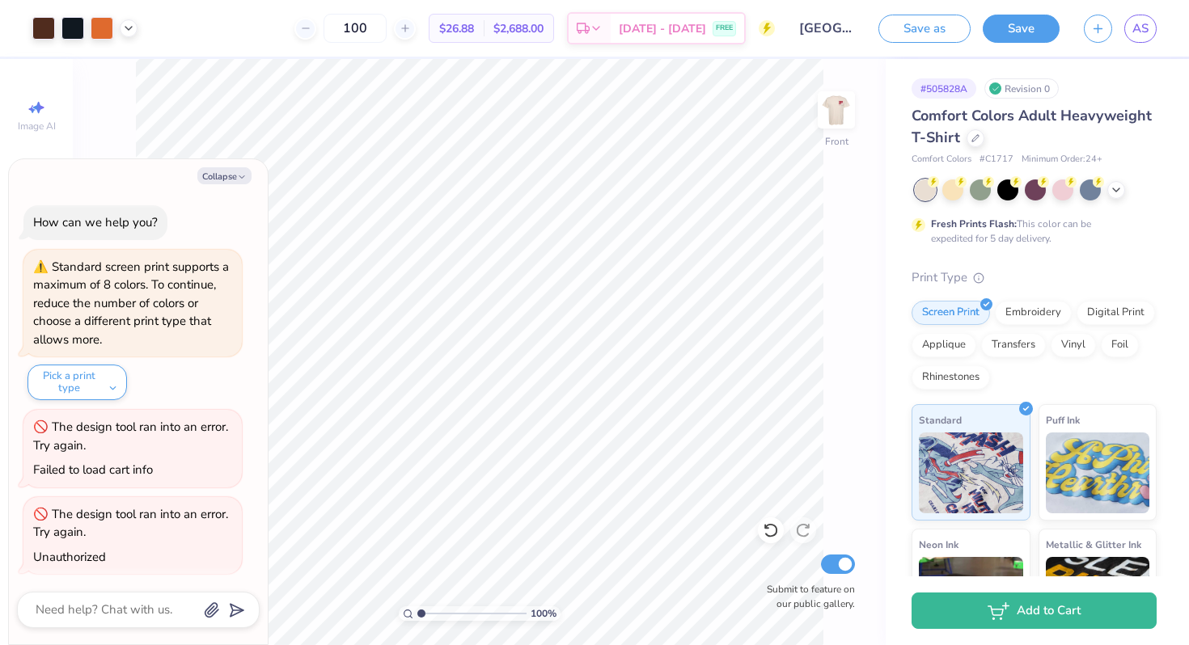
scroll to position [3, 0]
type textarea "x"
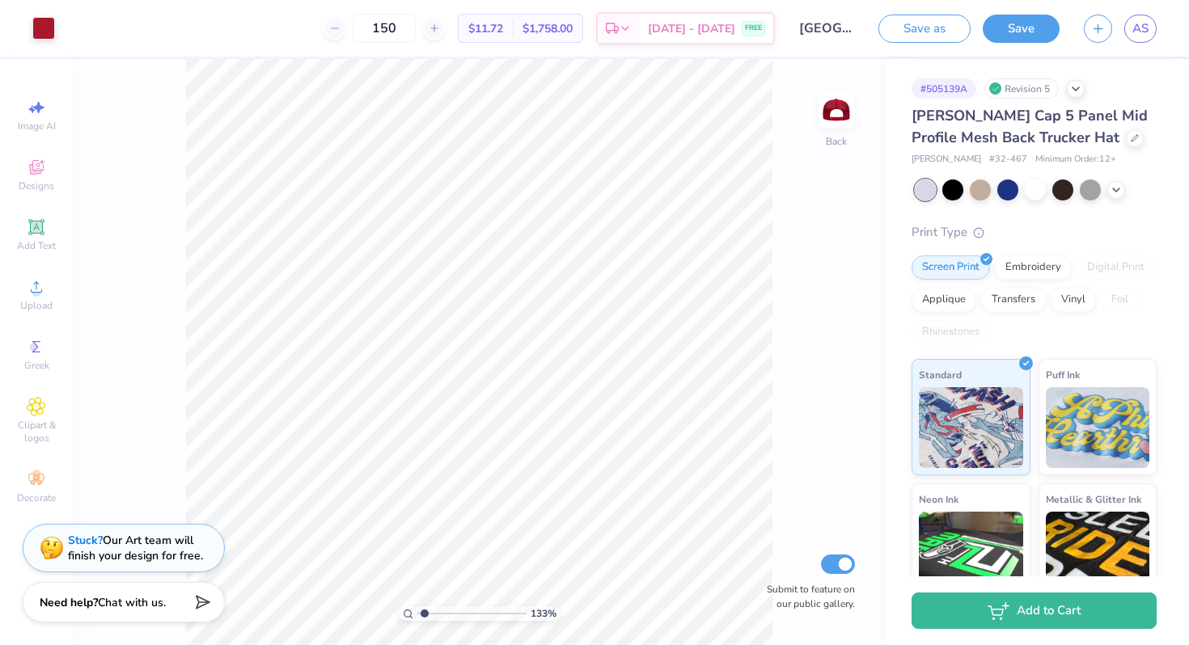
type input "1.33"
click at [424, 613] on input "range" at bounding box center [471, 614] width 109 height 15
click at [1031, 92] on div "Revision 5" at bounding box center [1021, 88] width 74 height 20
click at [1079, 87] on icon at bounding box center [1075, 87] width 13 height 13
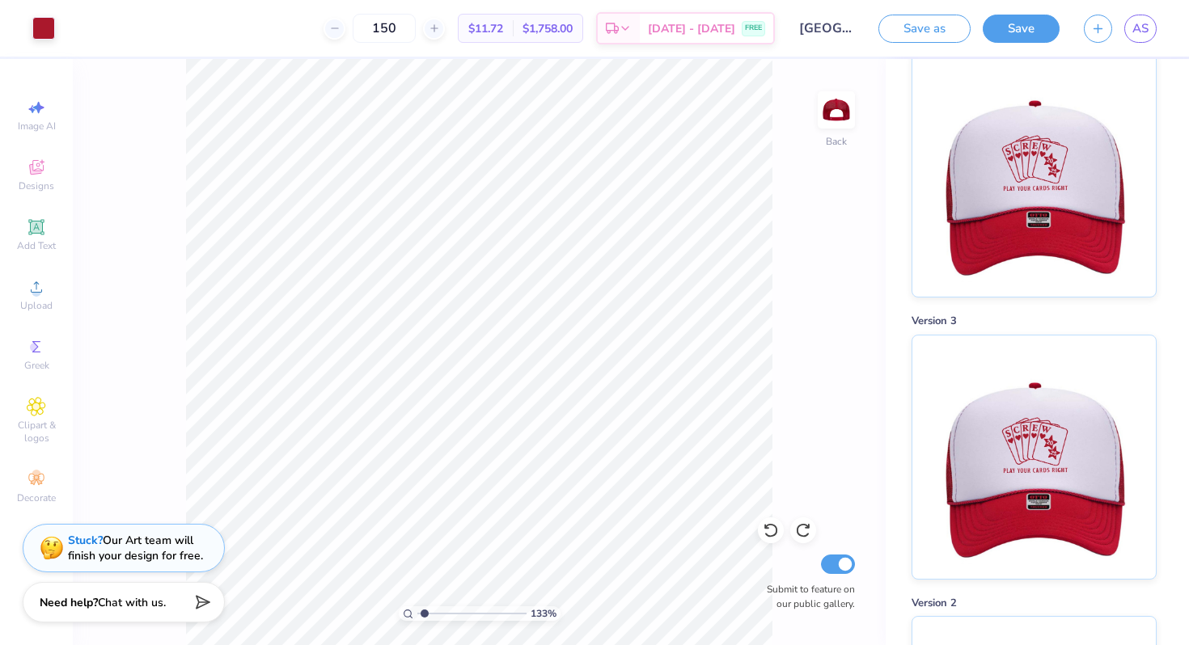
scroll to position [558, 0]
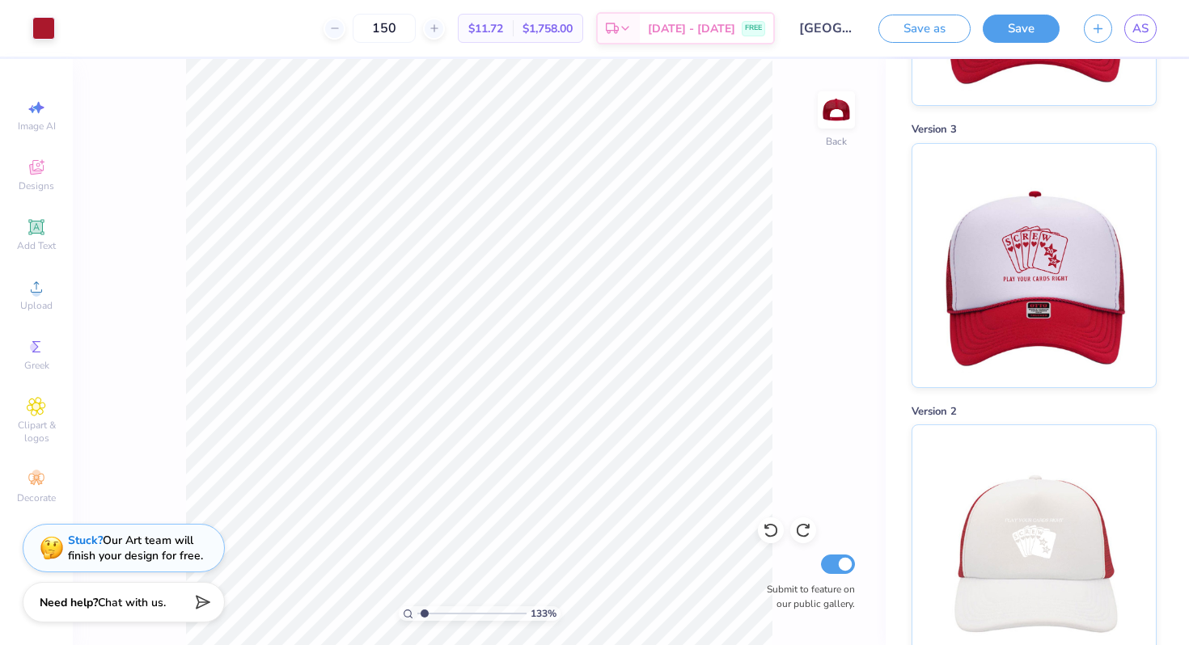
click at [1045, 294] on img at bounding box center [1033, 265] width 201 height 243
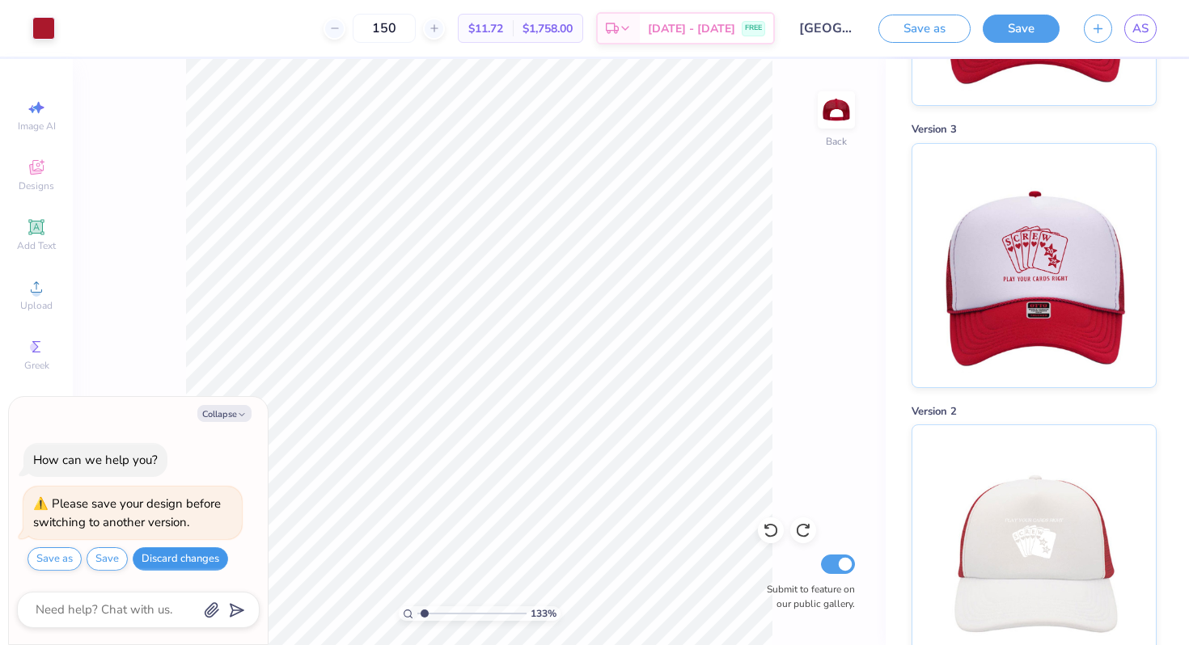
click at [174, 565] on button "Discard changes" at bounding box center [180, 559] width 95 height 23
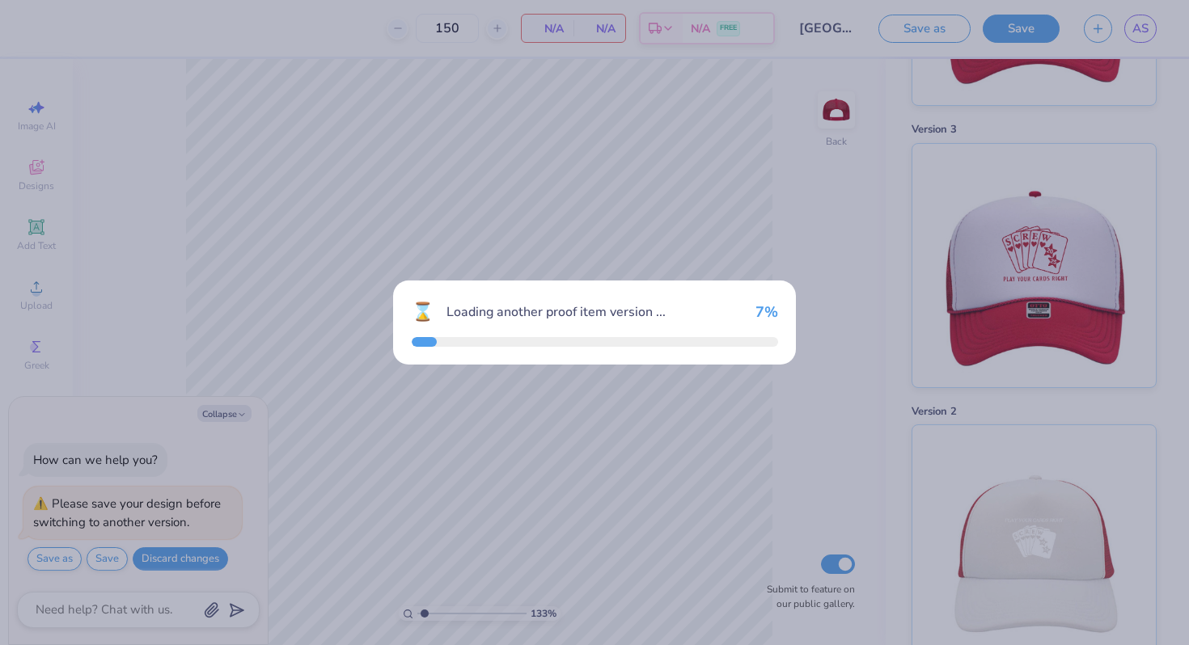
scroll to position [840, 0]
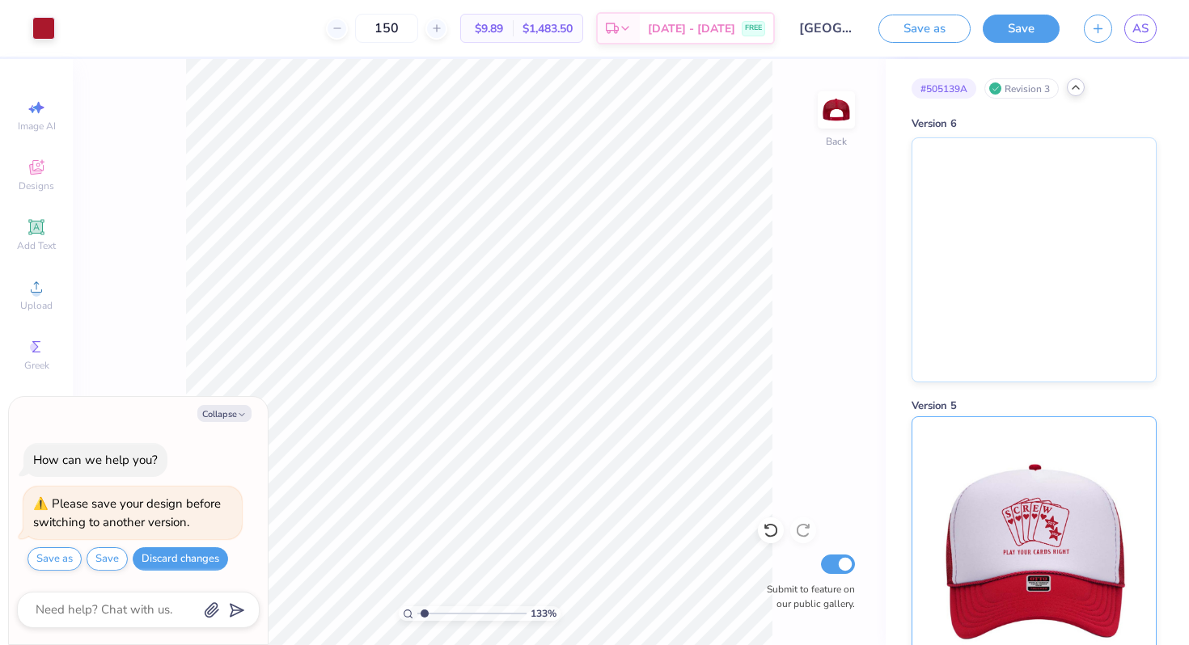
click at [1018, 483] on img at bounding box center [1033, 538] width 201 height 243
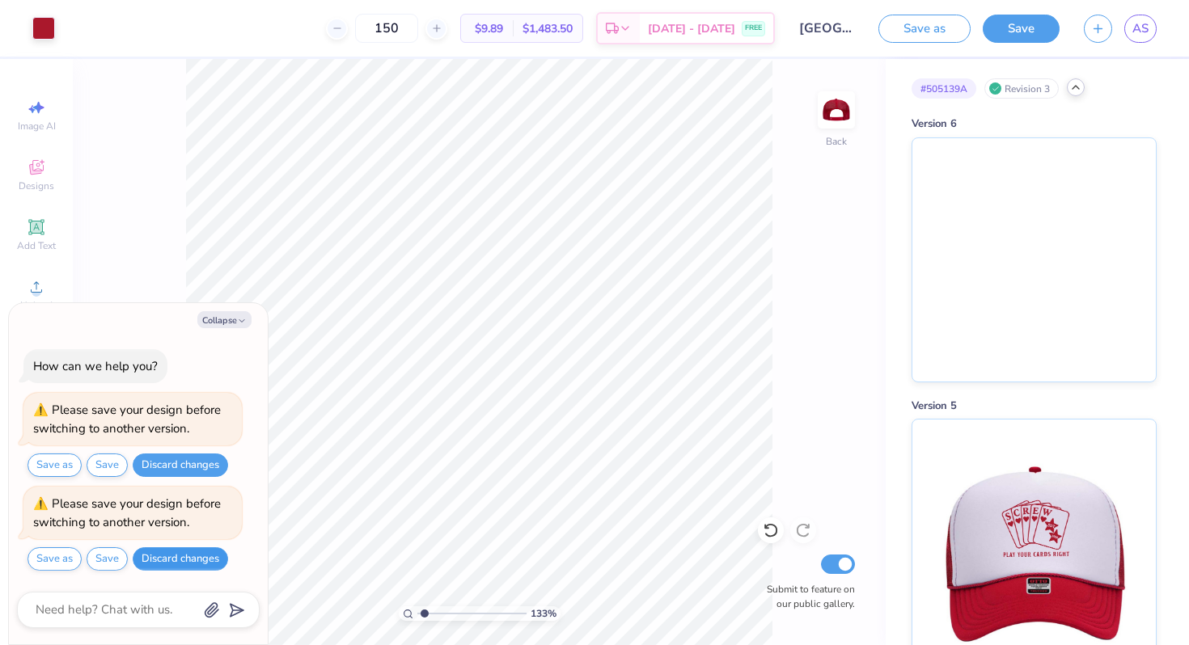
click at [180, 556] on button "Discard changes" at bounding box center [180, 559] width 95 height 23
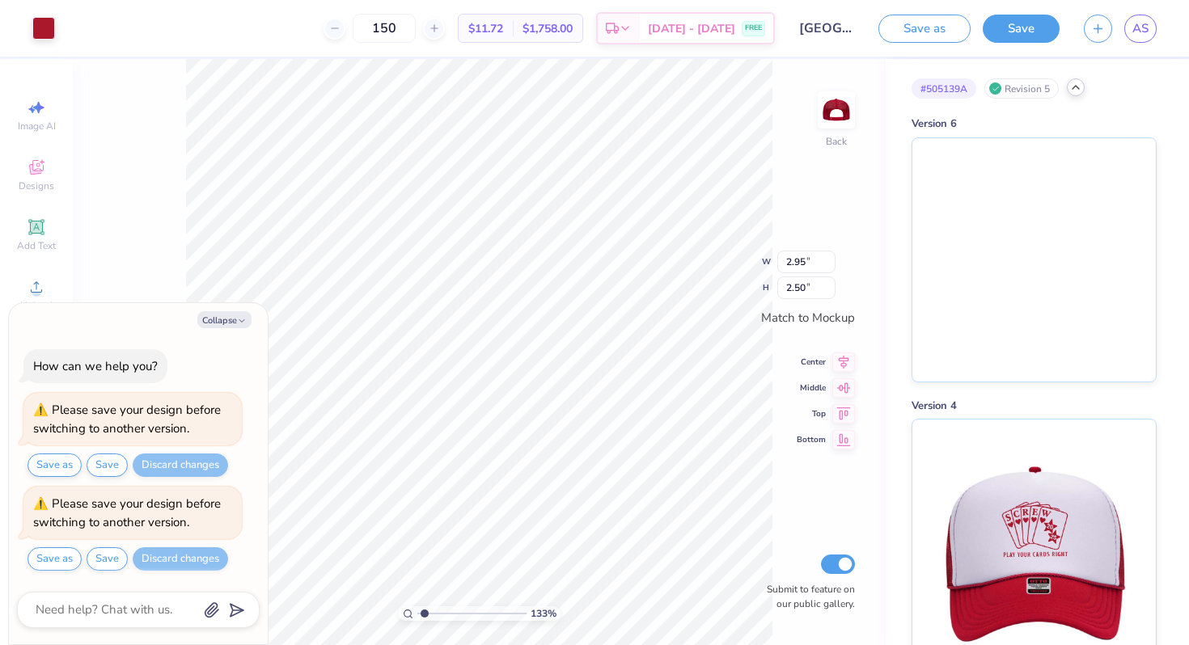
click at [1079, 87] on polyline at bounding box center [1075, 87] width 6 height 3
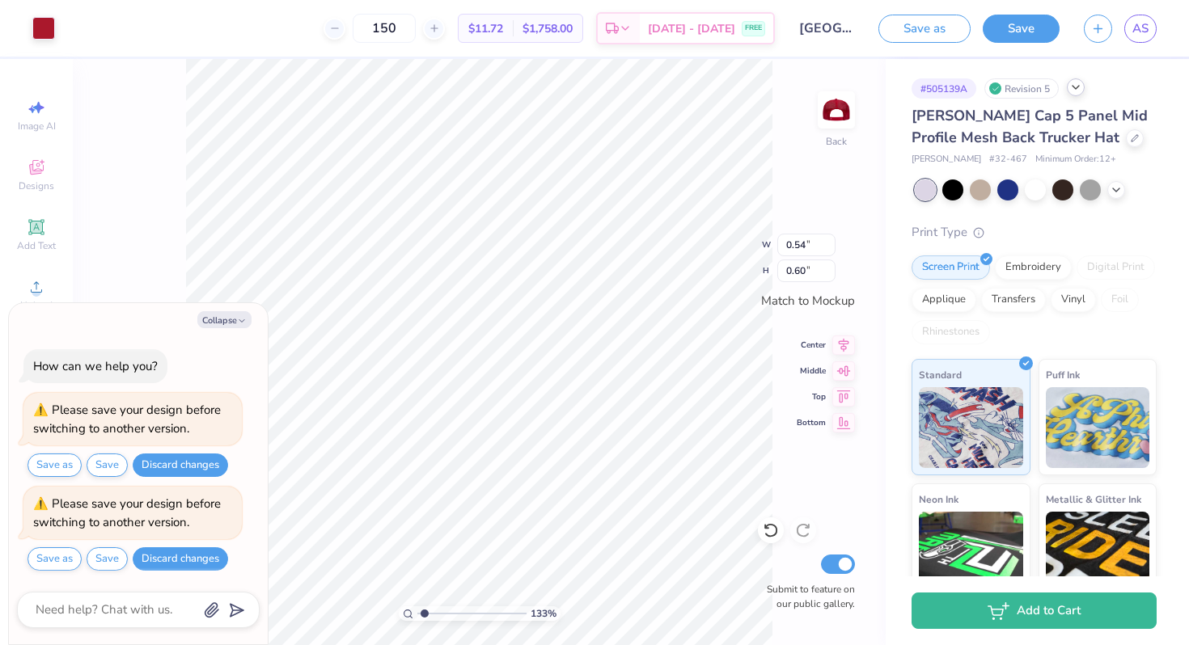
type textarea "x"
type input "0.49"
type input "0.55"
type textarea "x"
type input "2.95"
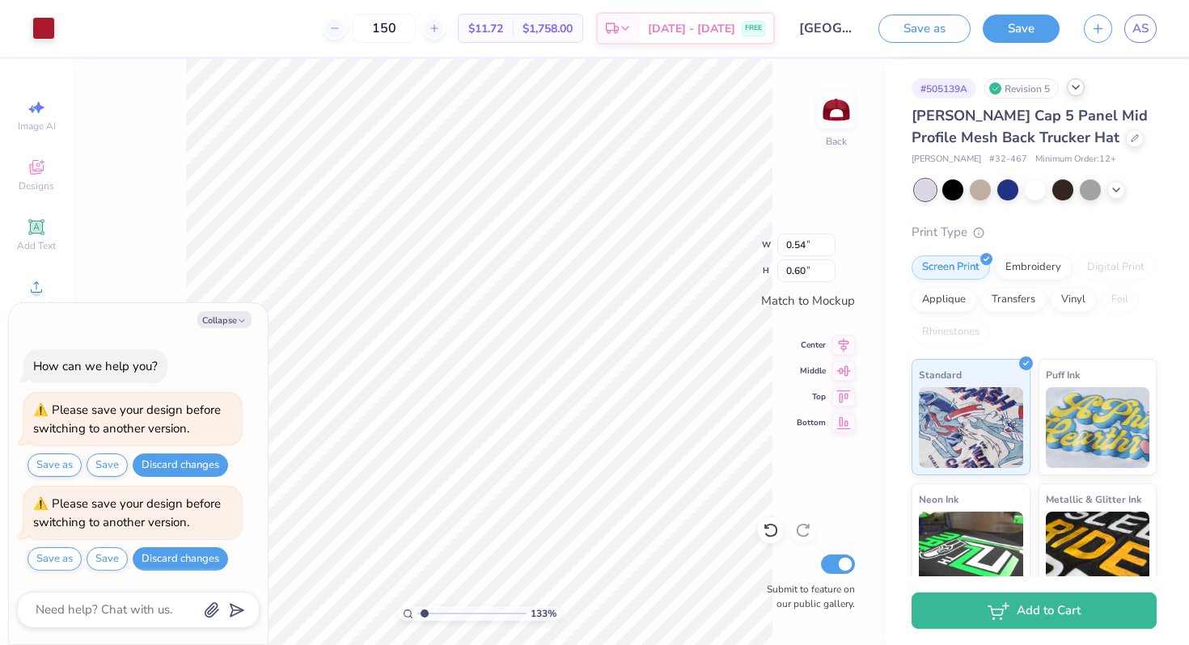
type input "2.18"
type textarea "x"
type input "0.48"
type input "0.54"
type textarea "x"
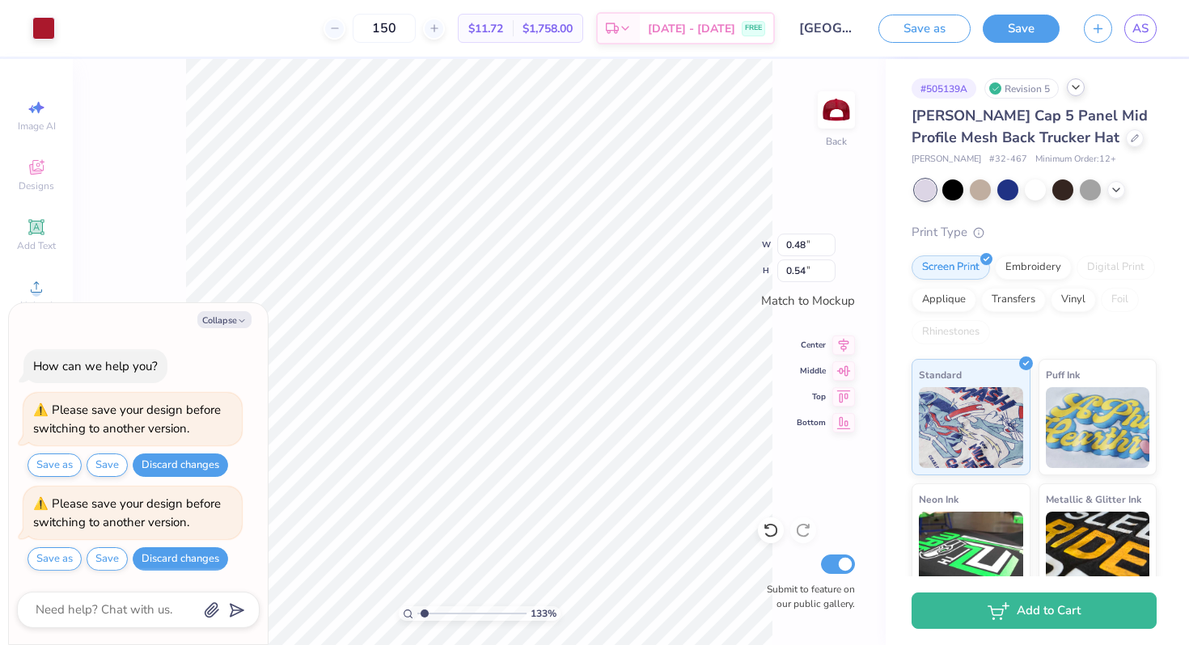
type input "0.46"
type input "0.52"
click at [583, 462] on li "Group" at bounding box center [605, 468] width 127 height 32
type textarea "x"
type input "2.28"
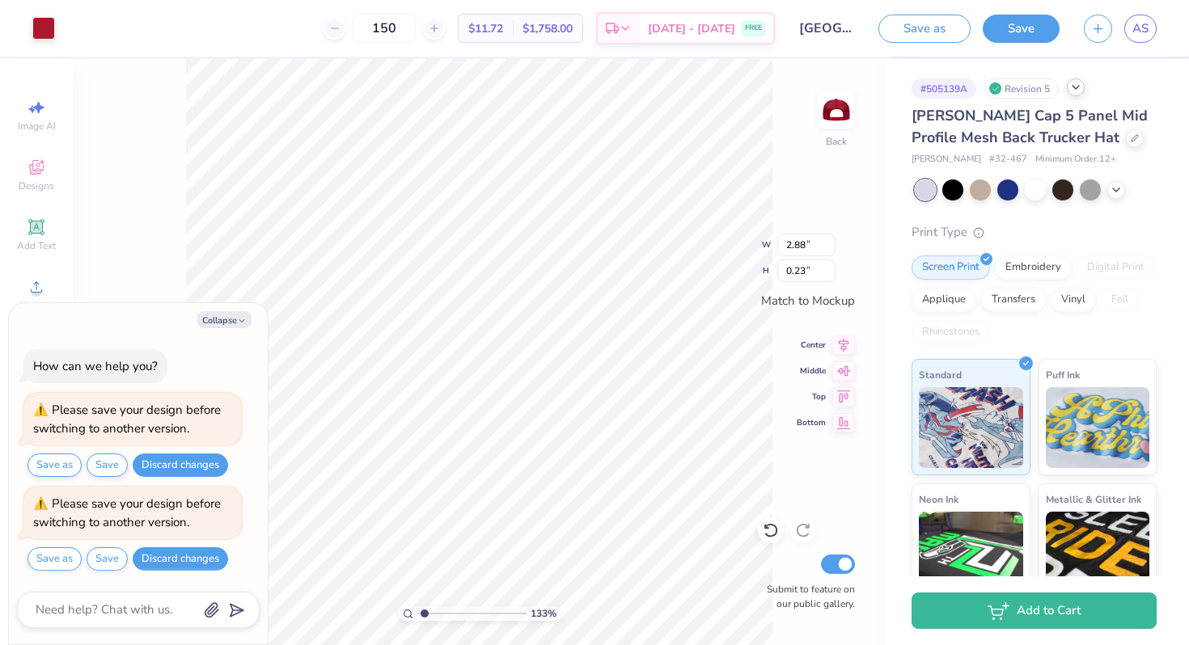
type input "0.18"
type textarea "x"
type input "1.91"
type input "0.15"
type textarea "x"
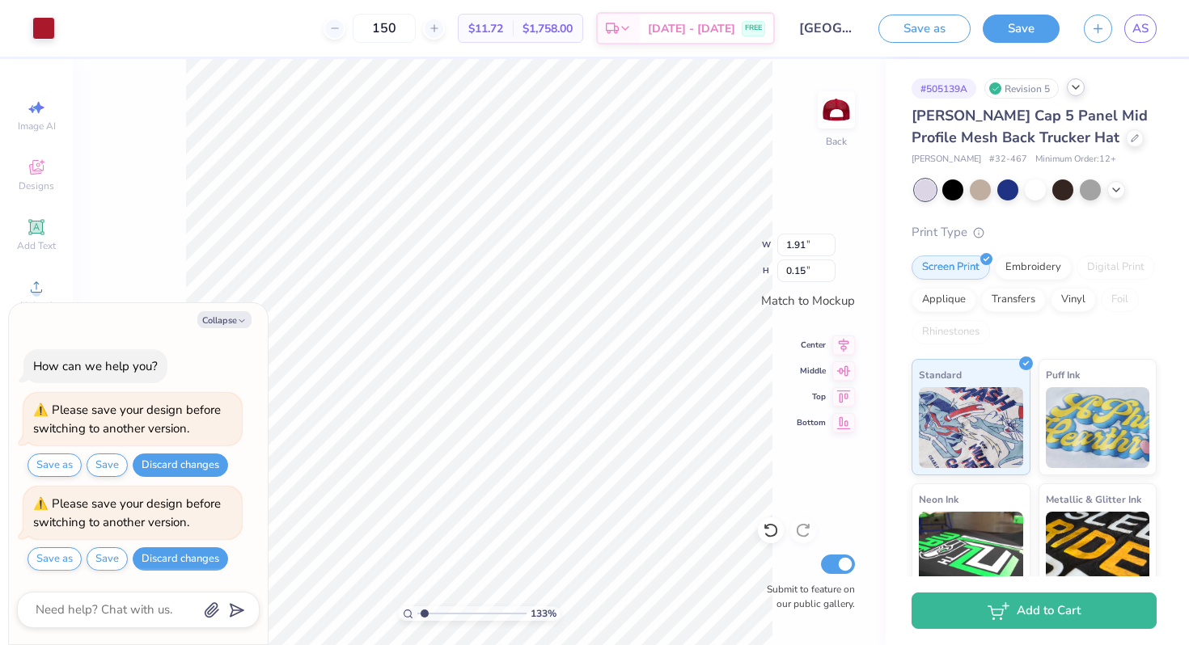
type input "0.61"
type input "1.88"
type textarea "x"
type input "0.54"
type input "1.69"
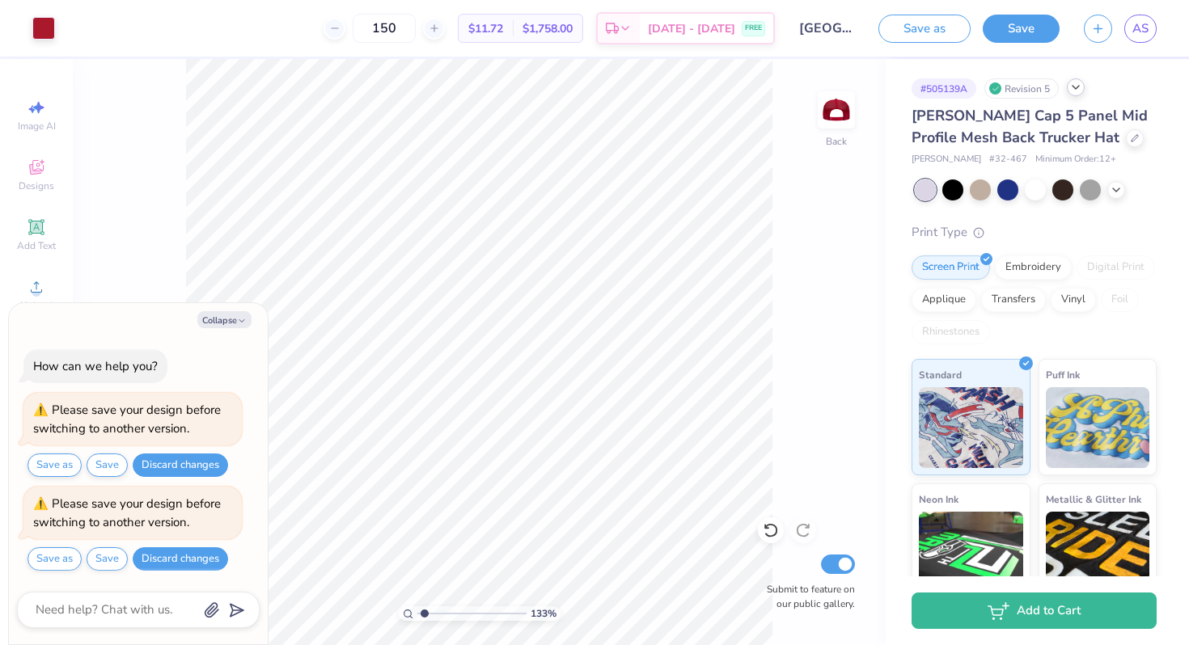
click at [220, 329] on div "Collapse How can we help you? Please save your design before switching to anoth…" at bounding box center [138, 474] width 259 height 342
click at [240, 324] on icon "button" at bounding box center [242, 321] width 10 height 10
type textarea "x"
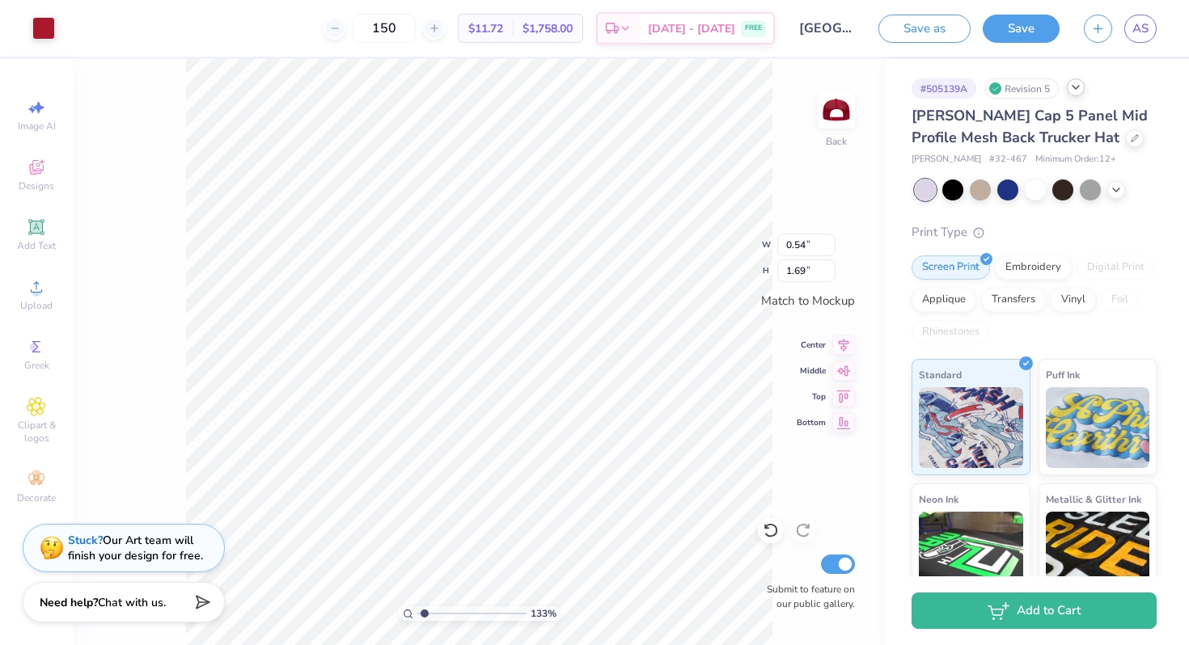
type input "0.55"
type input "1.68"
type input "3.42"
type input "2.48"
type input "3.44"
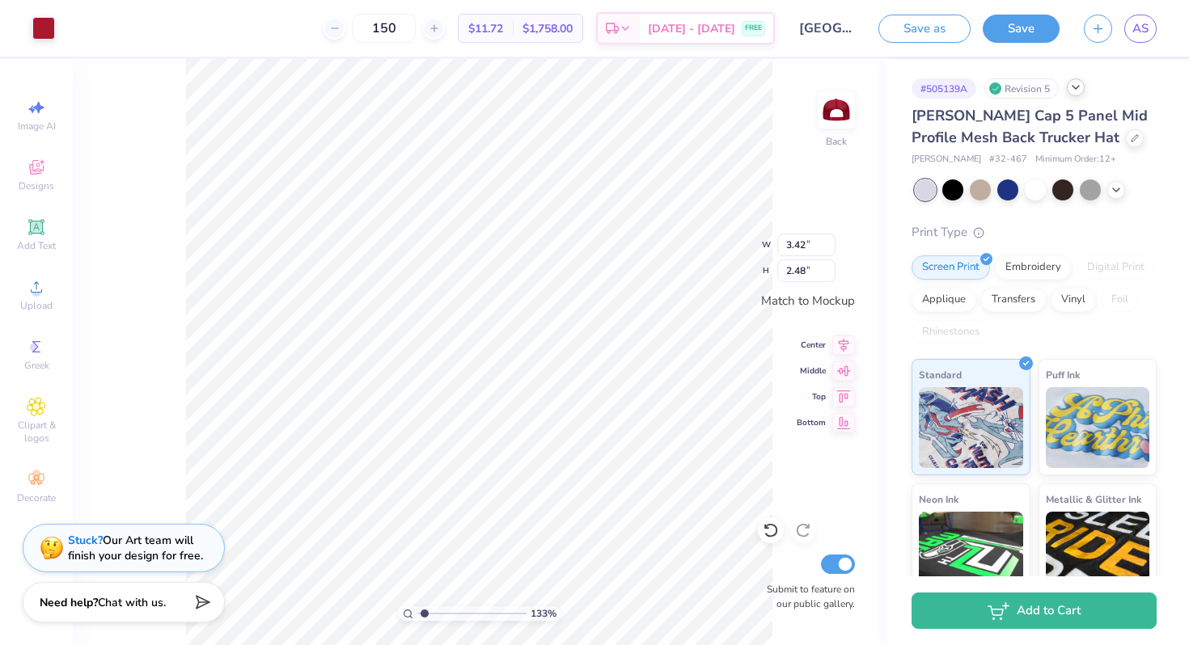
type input "2.49"
drag, startPoint x: 423, startPoint y: 611, endPoint x: 405, endPoint y: 611, distance: 17.8
type input "1"
click at [417, 611] on input "range" at bounding box center [471, 614] width 109 height 15
type input "0.56"
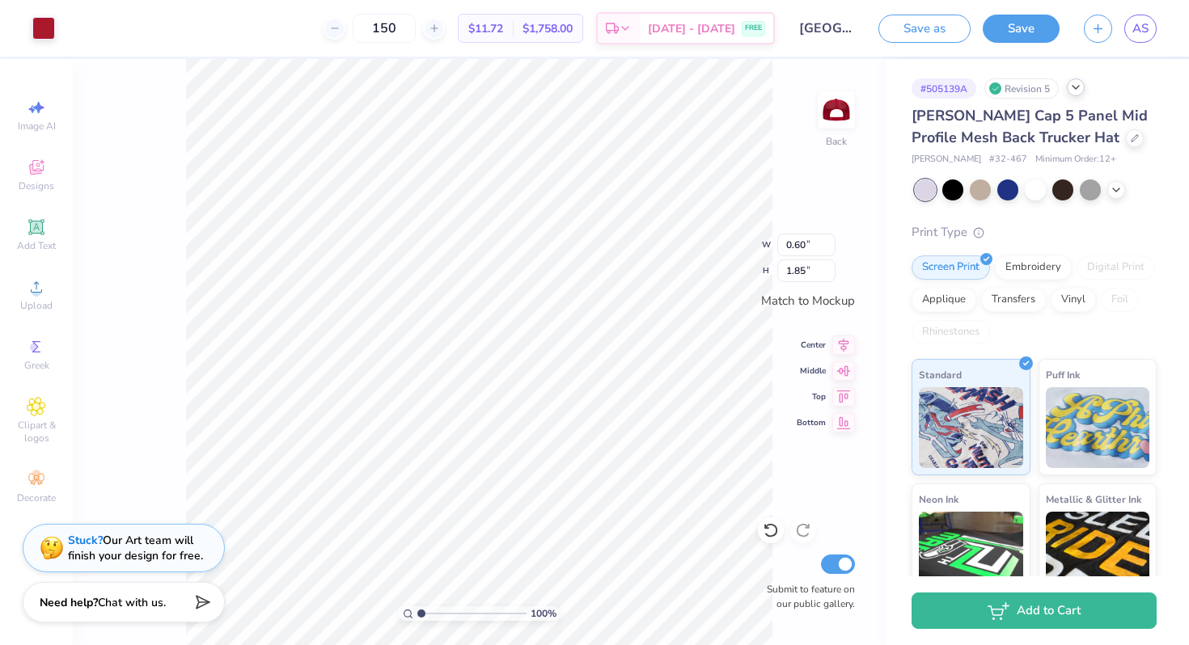
type input "1.73"
click at [1079, 87] on icon at bounding box center [1075, 87] width 13 height 13
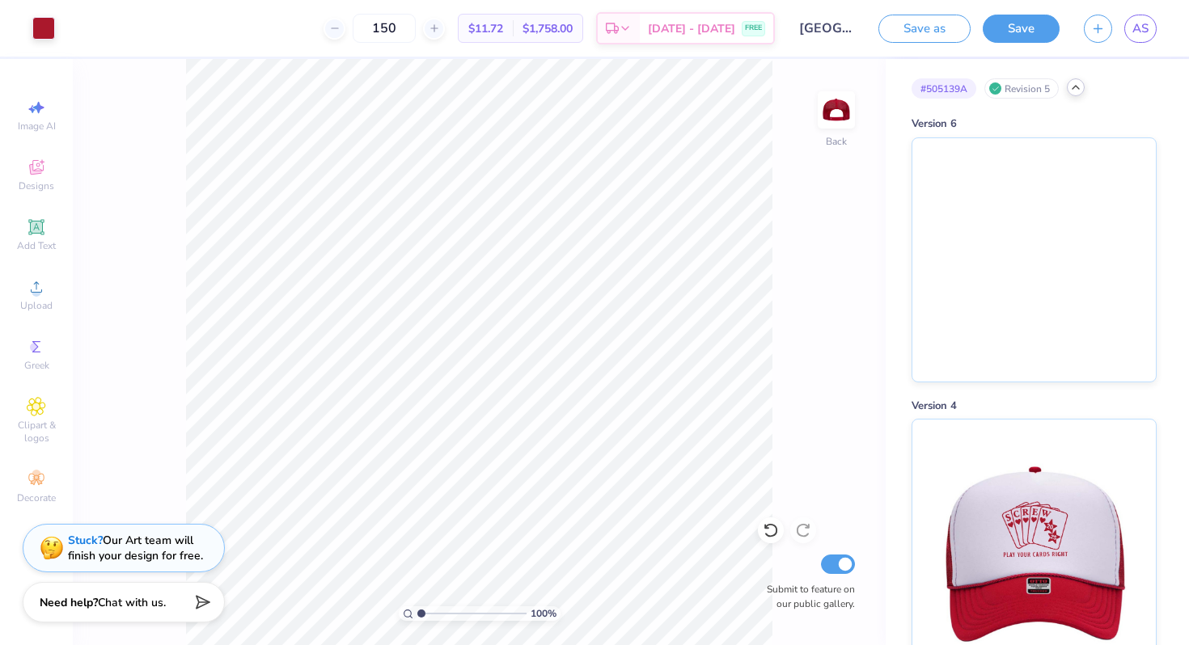
click at [1078, 87] on polyline at bounding box center [1075, 87] width 6 height 3
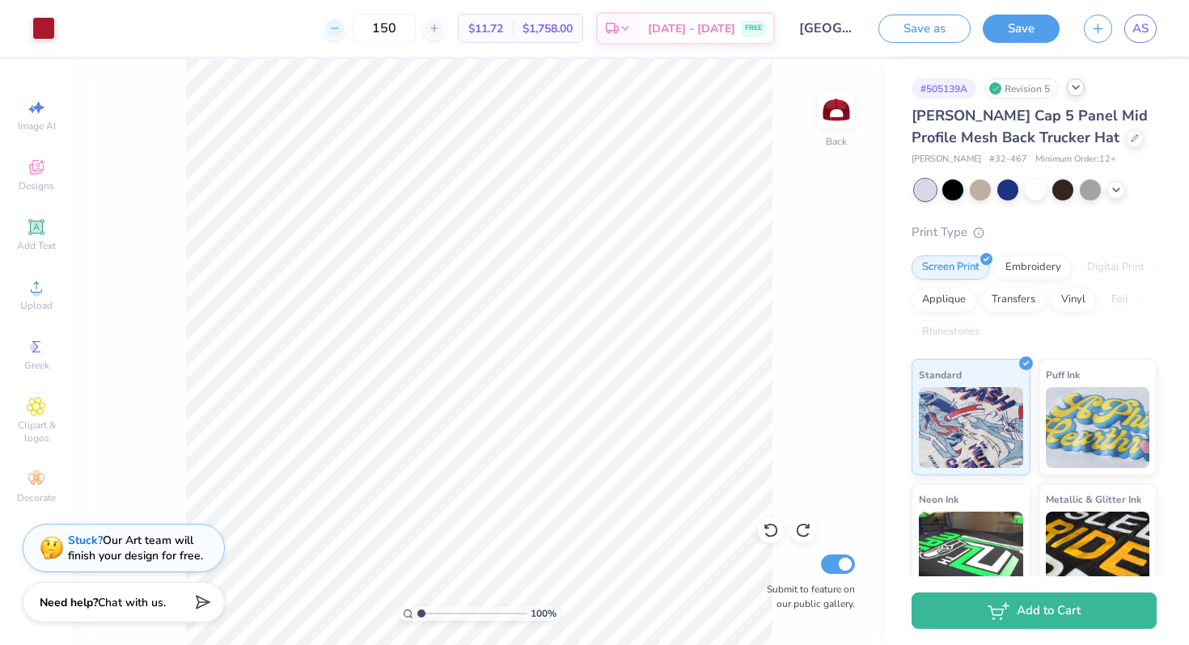
click at [345, 28] on div at bounding box center [335, 29] width 22 height 22
click at [349, 36] on div "148 Per Item Total Est. Delivery N/A FREE" at bounding box center [421, 28] width 708 height 57
click at [341, 31] on icon at bounding box center [334, 28] width 11 height 11
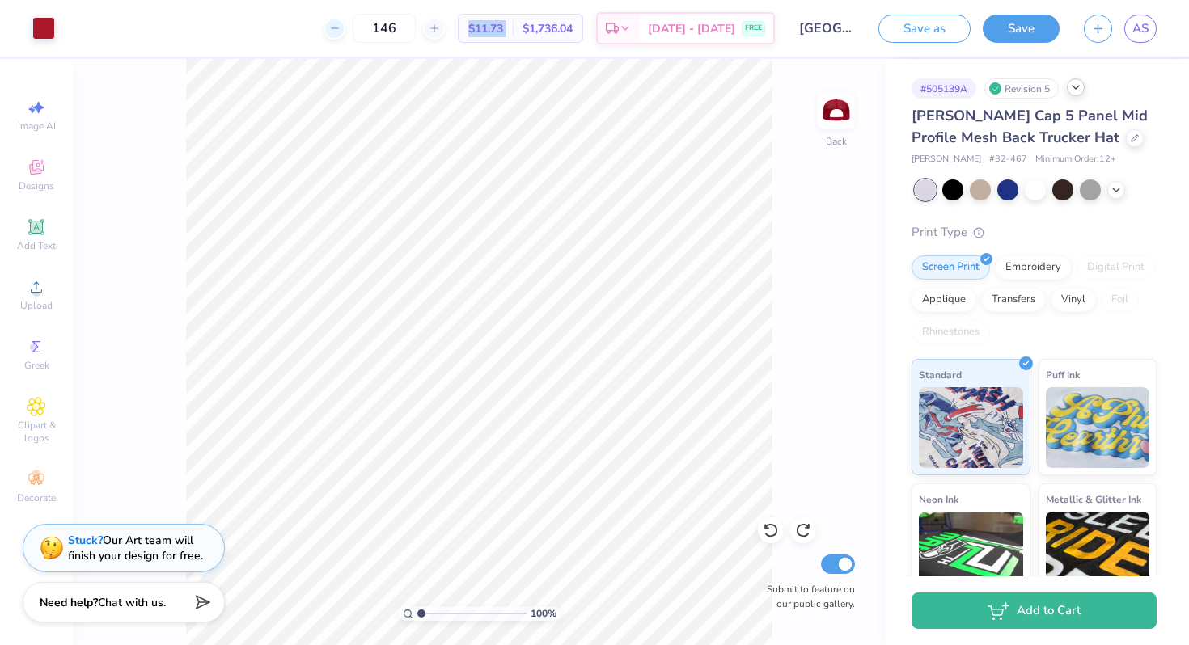
click at [341, 31] on icon at bounding box center [334, 28] width 11 height 11
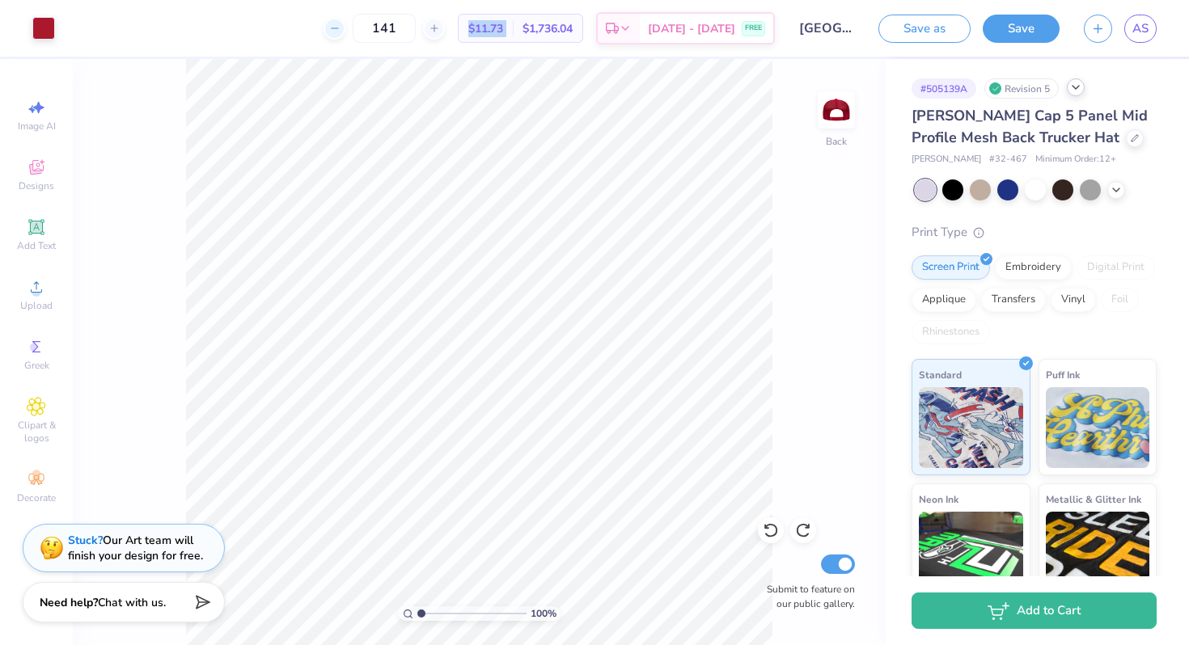
click at [341, 31] on icon at bounding box center [334, 28] width 11 height 11
click at [409, 28] on input "140" at bounding box center [384, 28] width 63 height 29
click at [341, 26] on icon at bounding box center [334, 28] width 11 height 11
click at [353, 26] on div "119 $12.60 Per Item $1,512.00 Total Est. Delivery Aug 22 - 25 FREE" at bounding box center [421, 28] width 708 height 57
click at [341, 26] on icon at bounding box center [334, 28] width 11 height 11
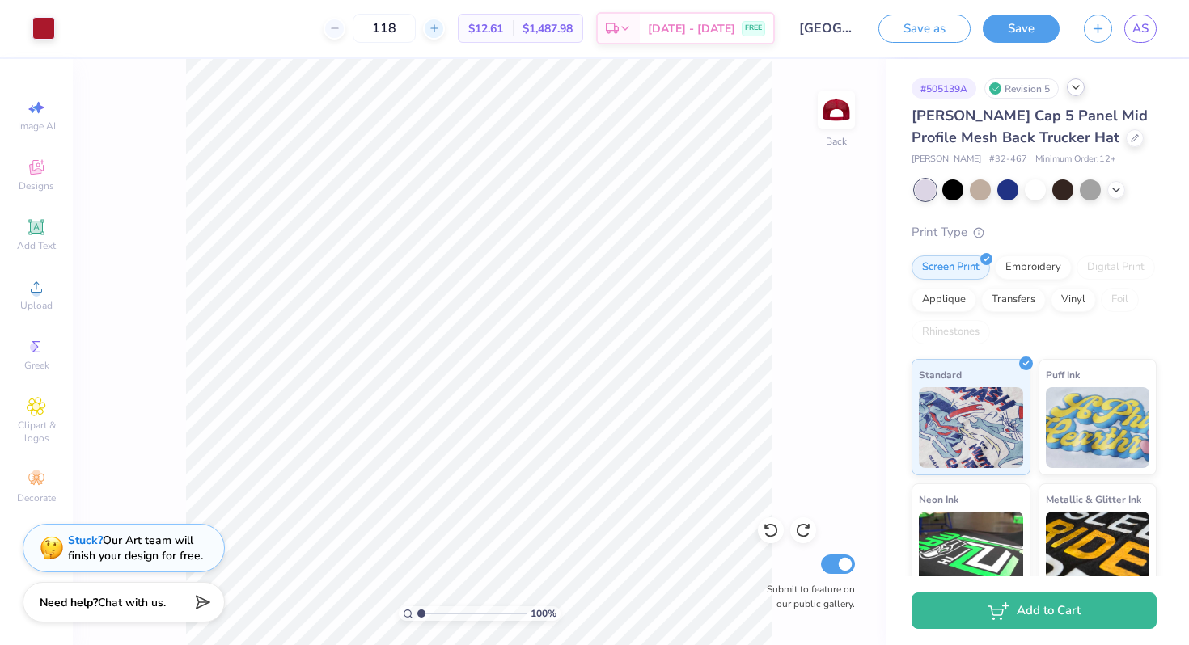
click at [442, 27] on div at bounding box center [434, 29] width 22 height 22
click at [445, 29] on div at bounding box center [434, 29] width 22 height 22
type input "120"
click at [1034, 29] on button "Save" at bounding box center [1021, 26] width 77 height 28
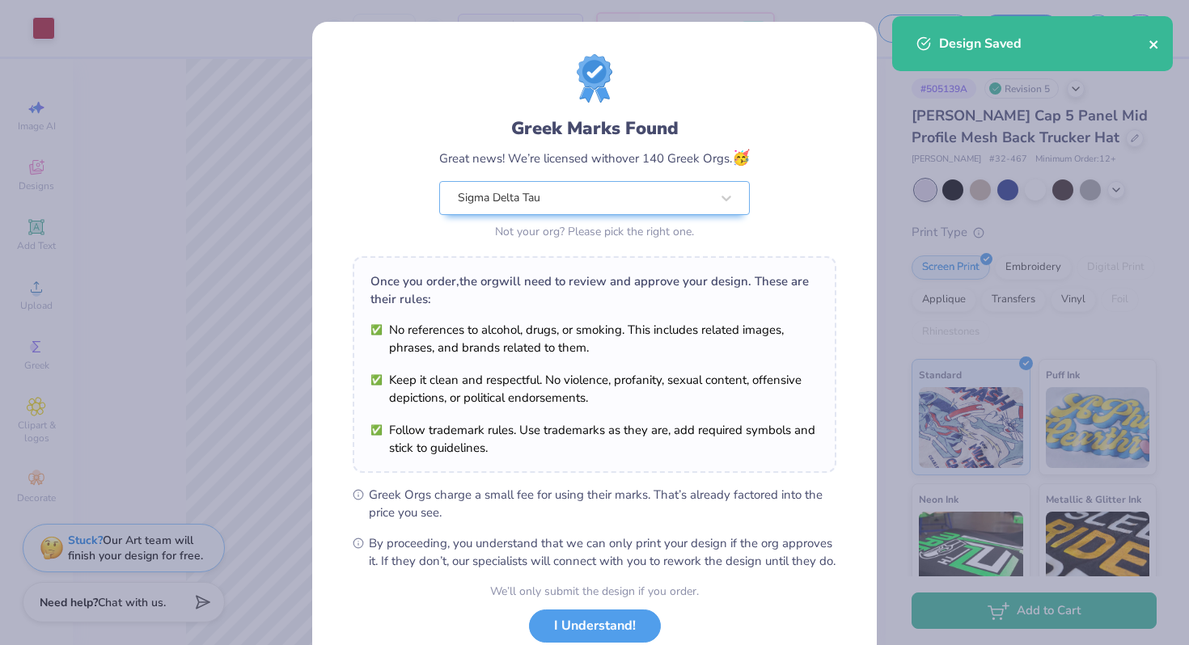
click at [1156, 45] on icon "close" at bounding box center [1153, 44] width 11 height 13
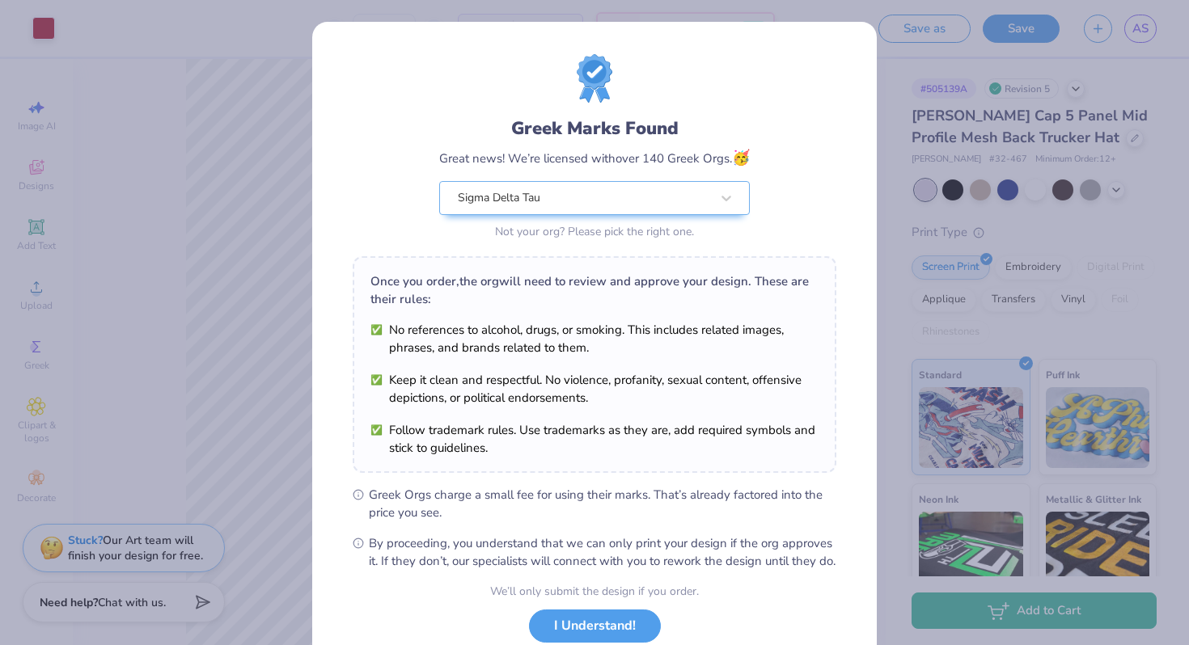
scroll to position [112, 0]
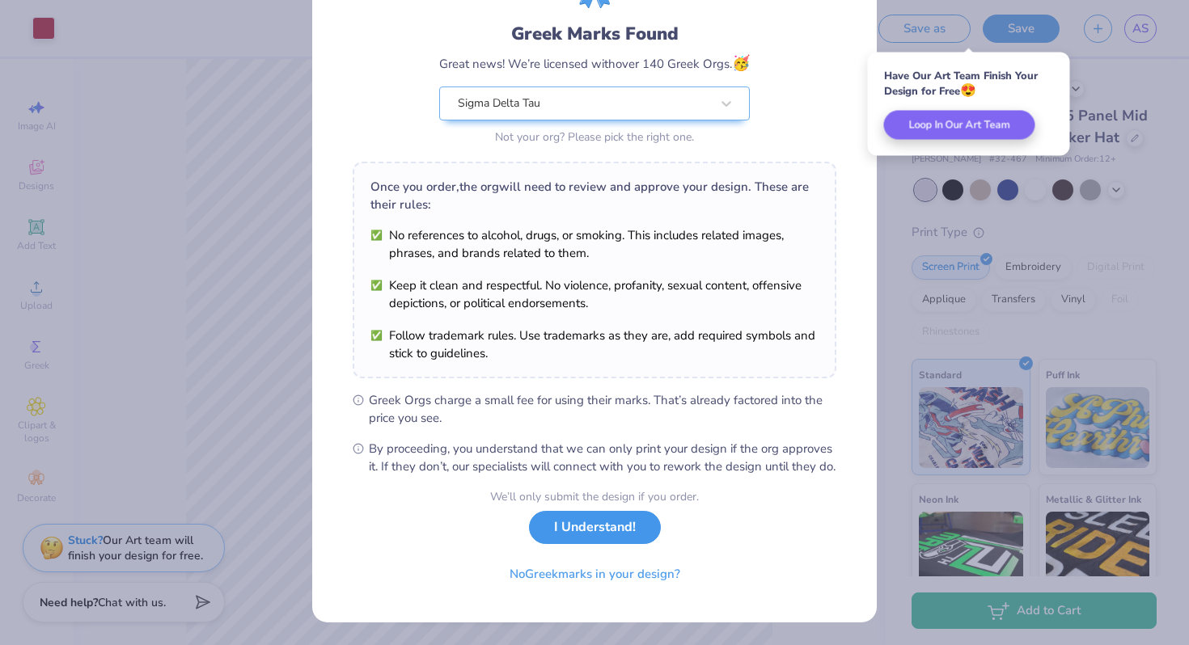
click at [586, 525] on button "I Understand!" at bounding box center [595, 527] width 132 height 33
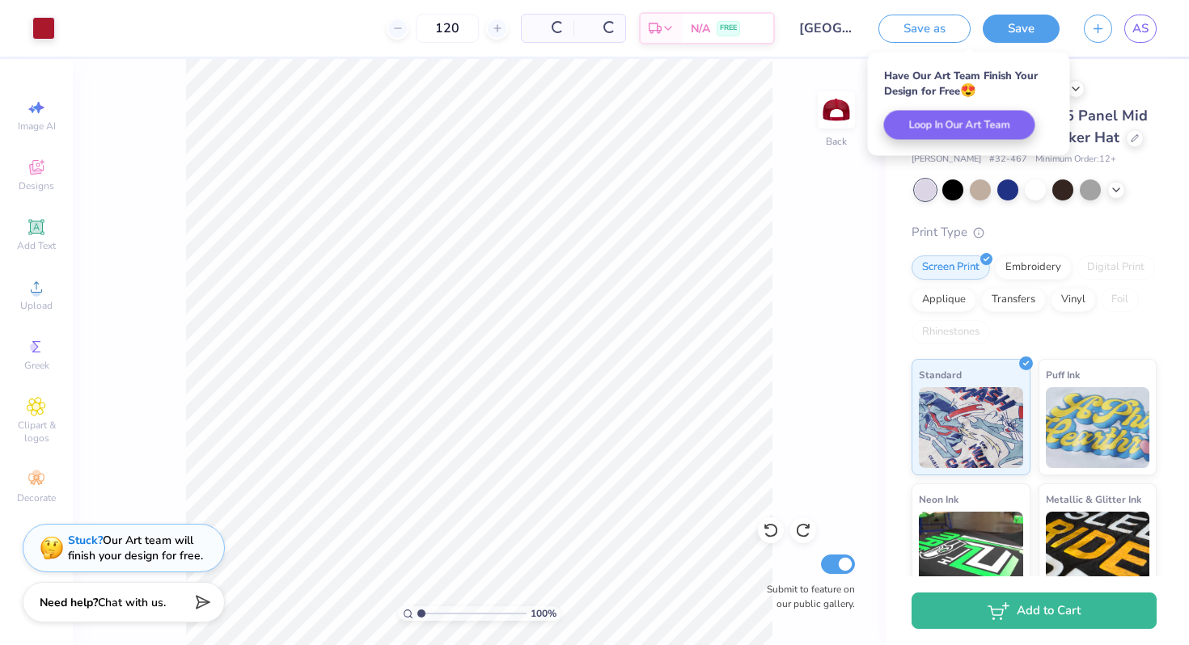
scroll to position [0, 0]
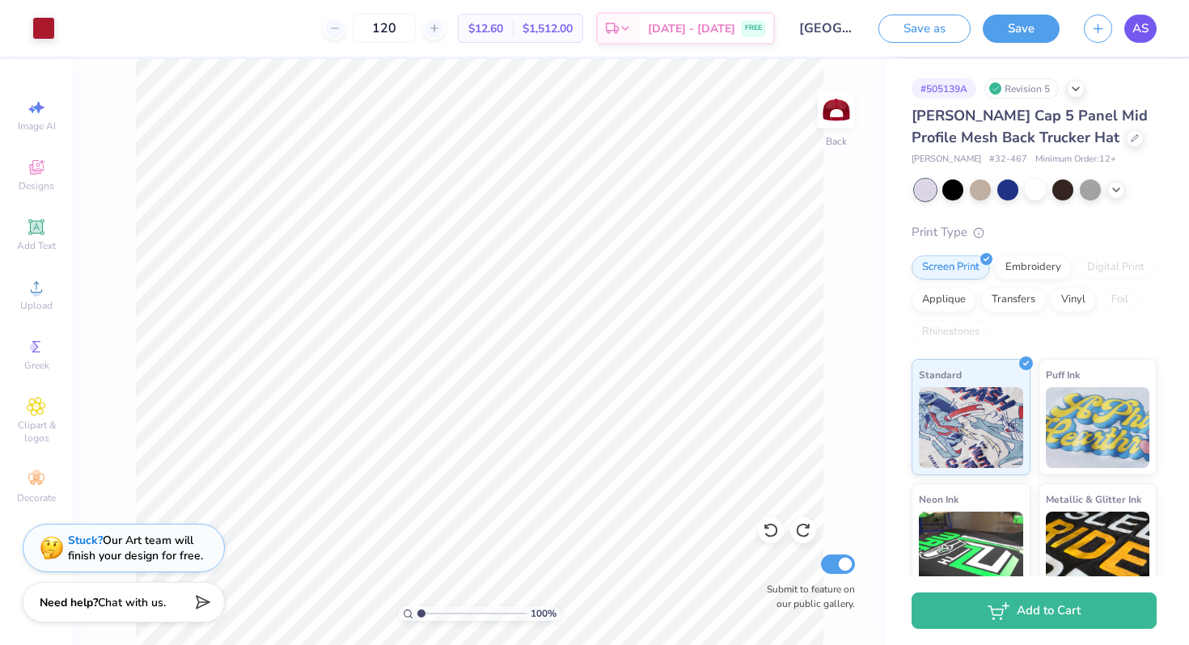
click at [1129, 27] on link "AS" at bounding box center [1140, 29] width 32 height 28
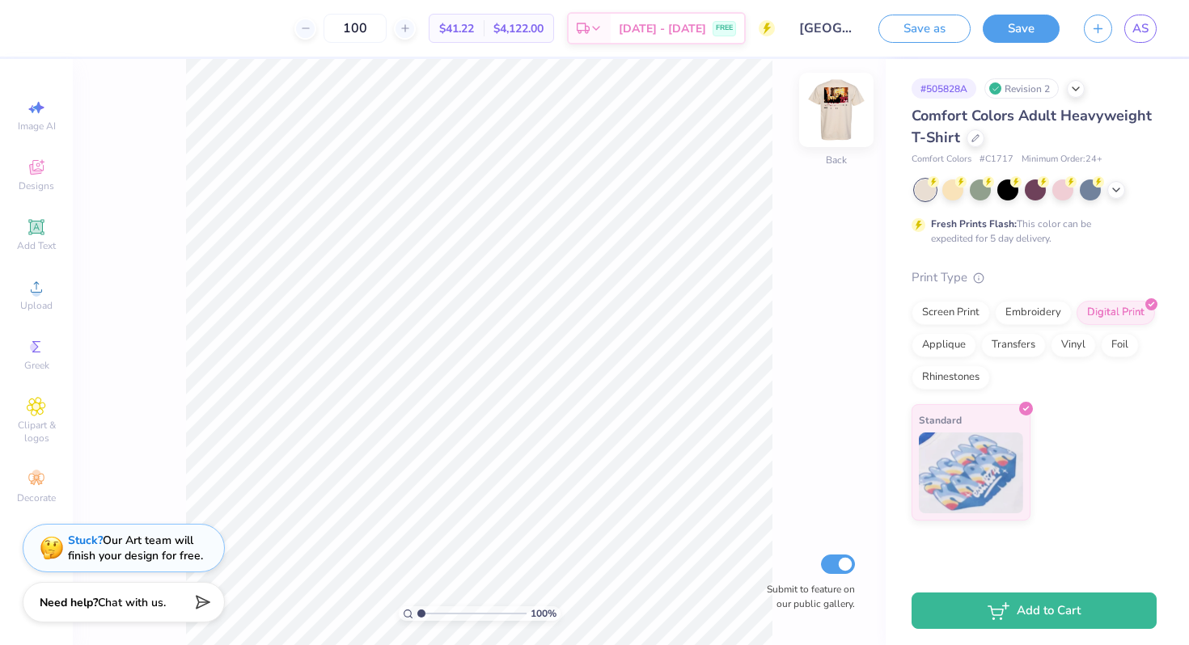
click at [822, 110] on img at bounding box center [836, 110] width 65 height 65
drag, startPoint x: 417, startPoint y: 613, endPoint x: 437, endPoint y: 612, distance: 20.2
type input "2.49"
click at [437, 612] on input "range" at bounding box center [471, 614] width 109 height 15
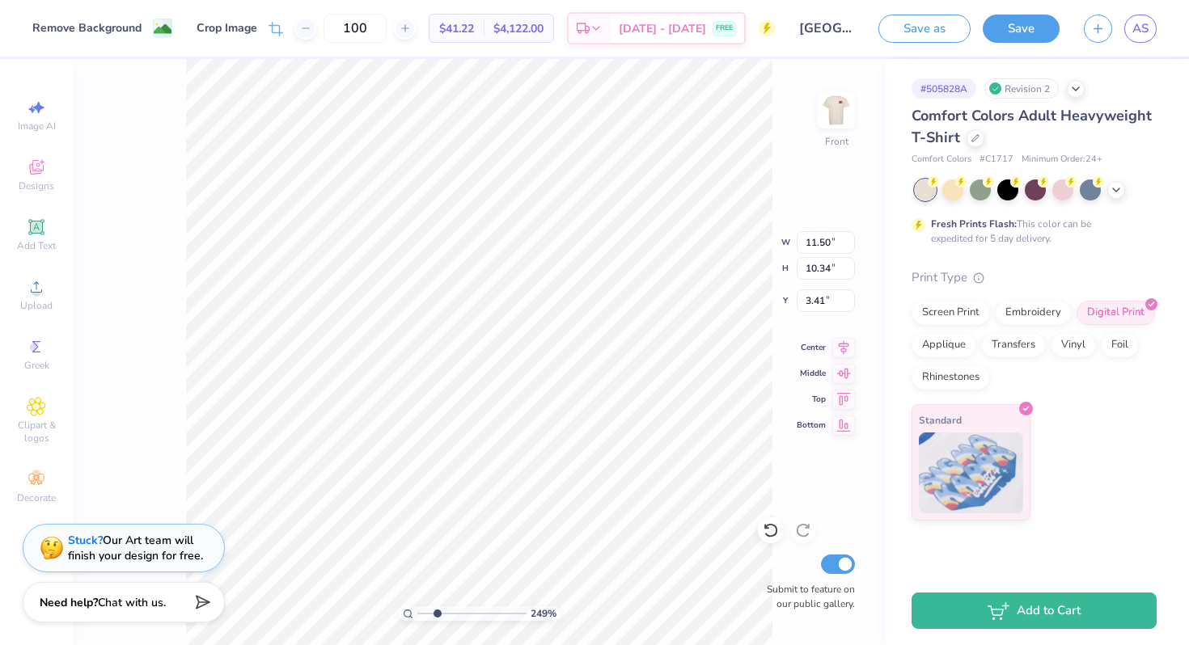
type input "3.00"
drag, startPoint x: 437, startPoint y: 608, endPoint x: 401, endPoint y: 607, distance: 35.6
type input "1"
click at [417, 607] on input "range" at bounding box center [471, 614] width 109 height 15
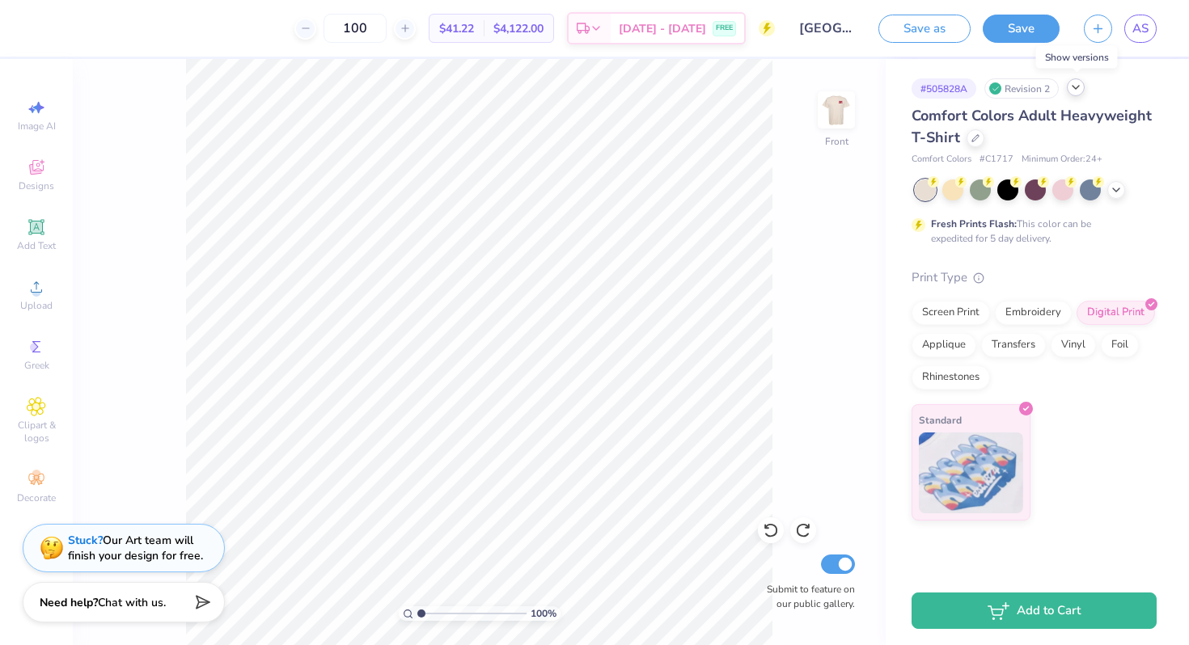
click at [1081, 85] on icon at bounding box center [1075, 87] width 13 height 13
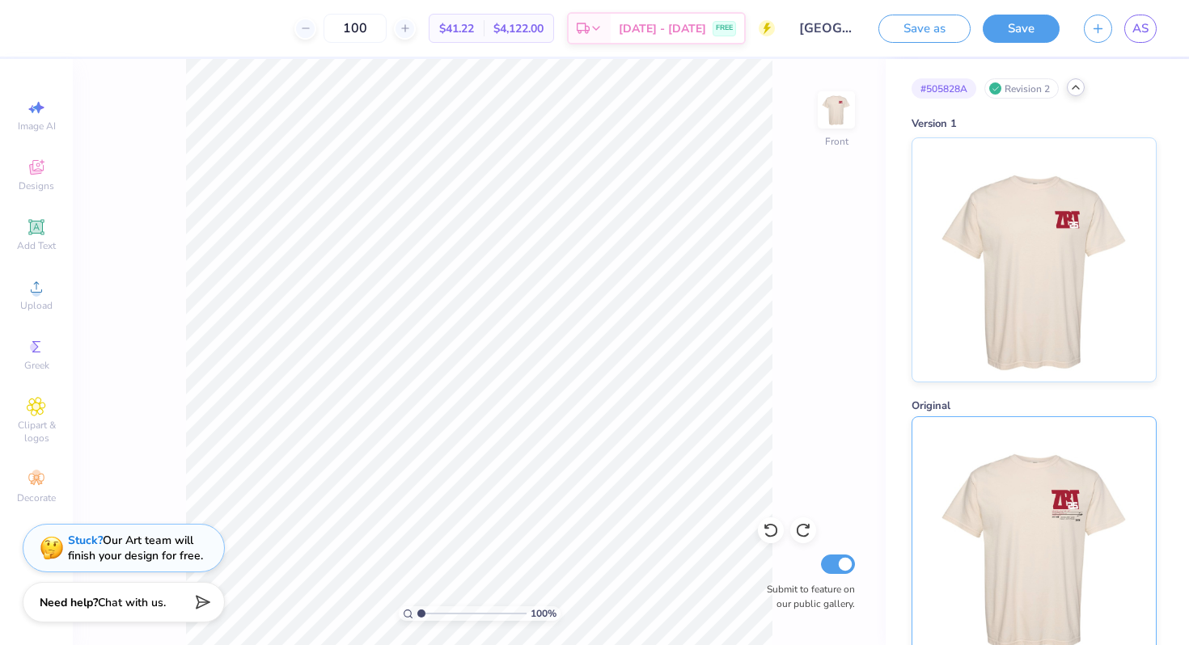
scroll to position [29, 0]
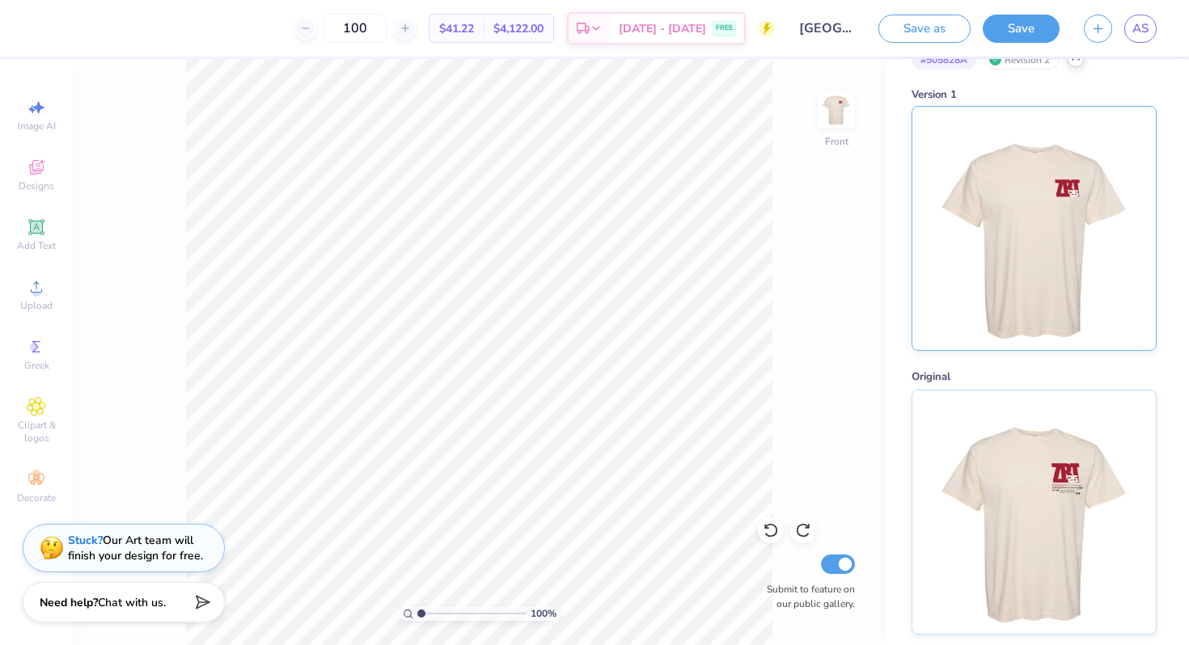
click at [1038, 308] on img at bounding box center [1033, 228] width 201 height 243
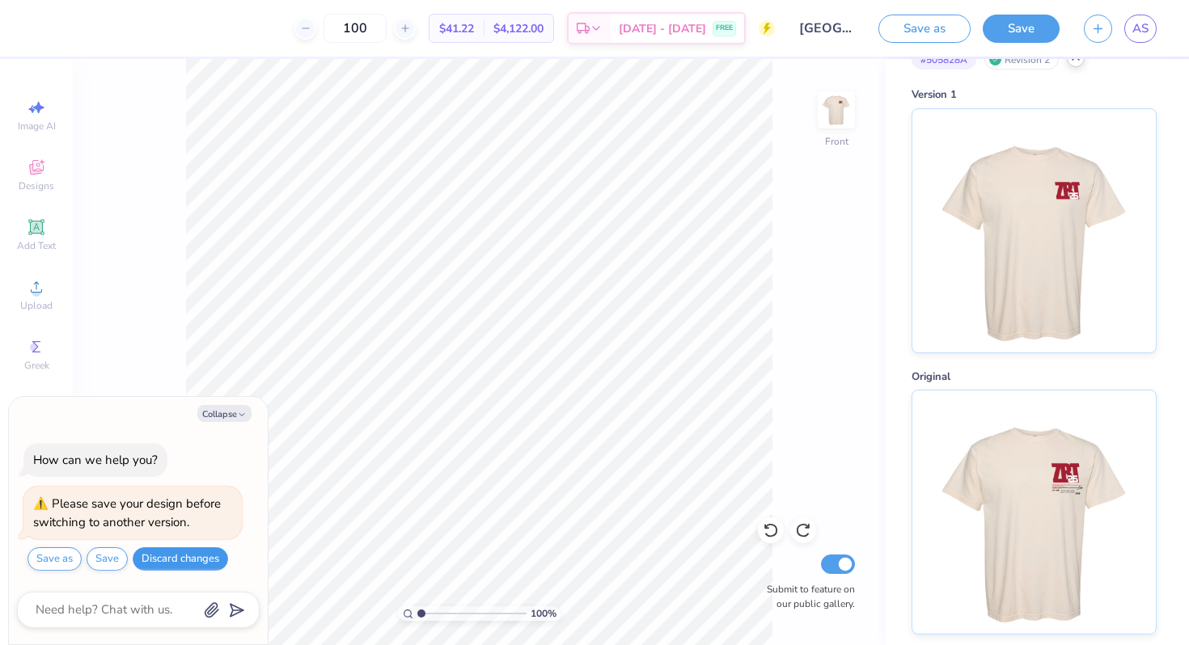
click at [190, 557] on button "Discard changes" at bounding box center [180, 559] width 95 height 23
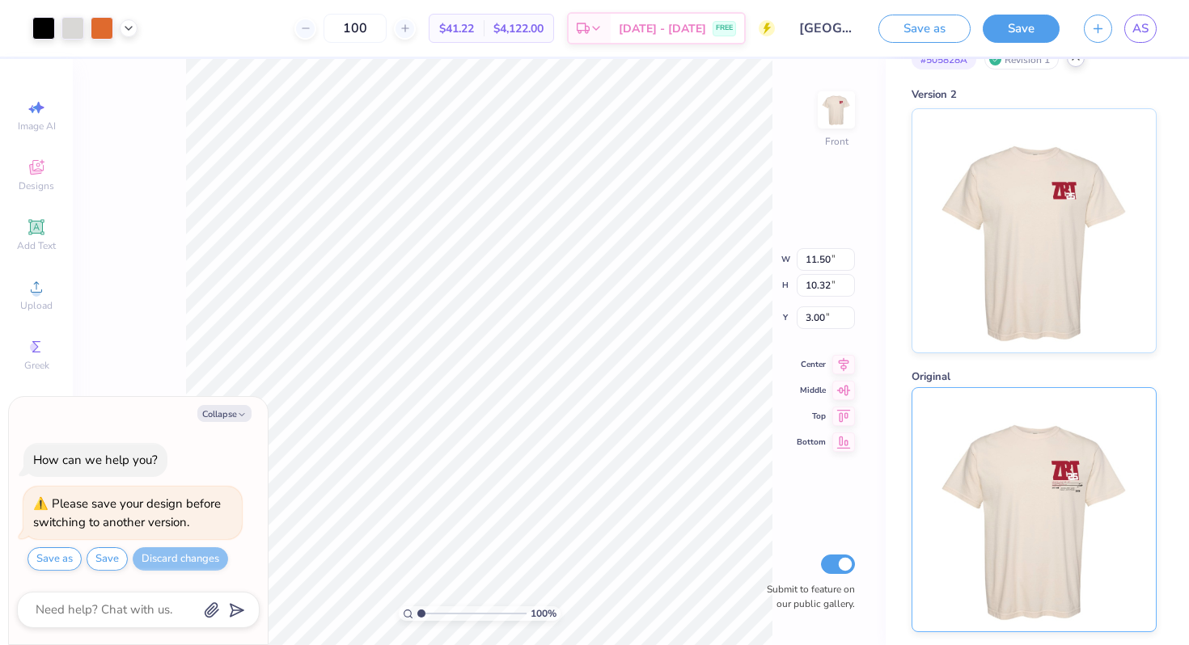
type textarea "x"
type input "0.79"
type input "0.53"
type input "11.92"
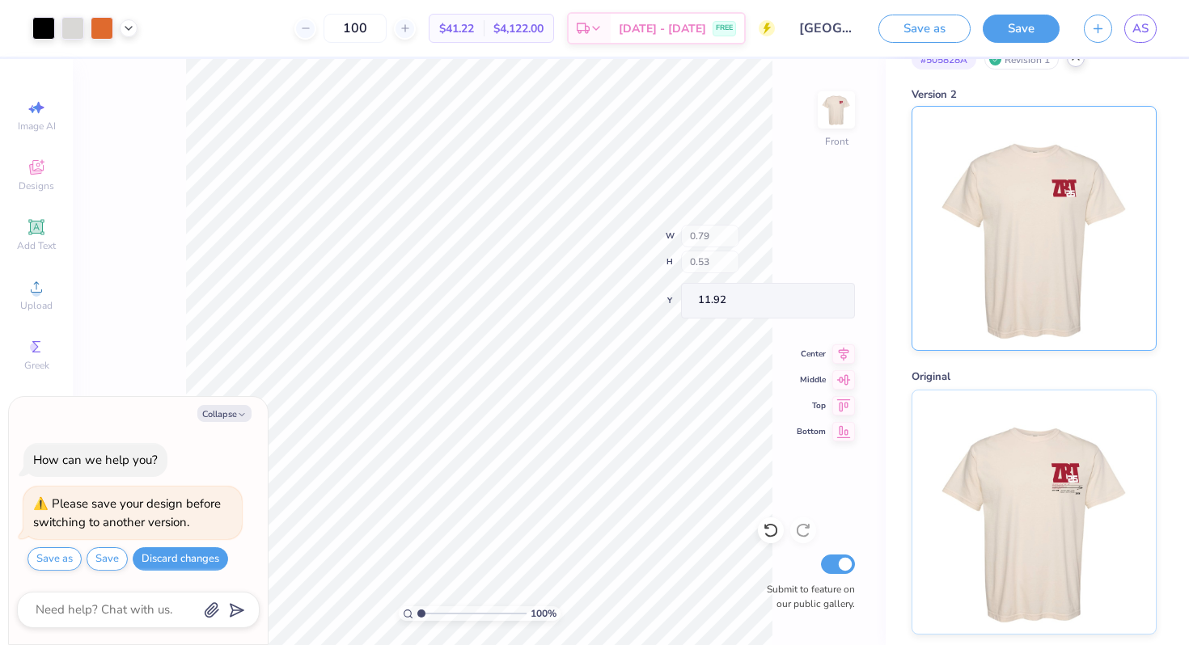
click at [996, 256] on img at bounding box center [1033, 228] width 201 height 243
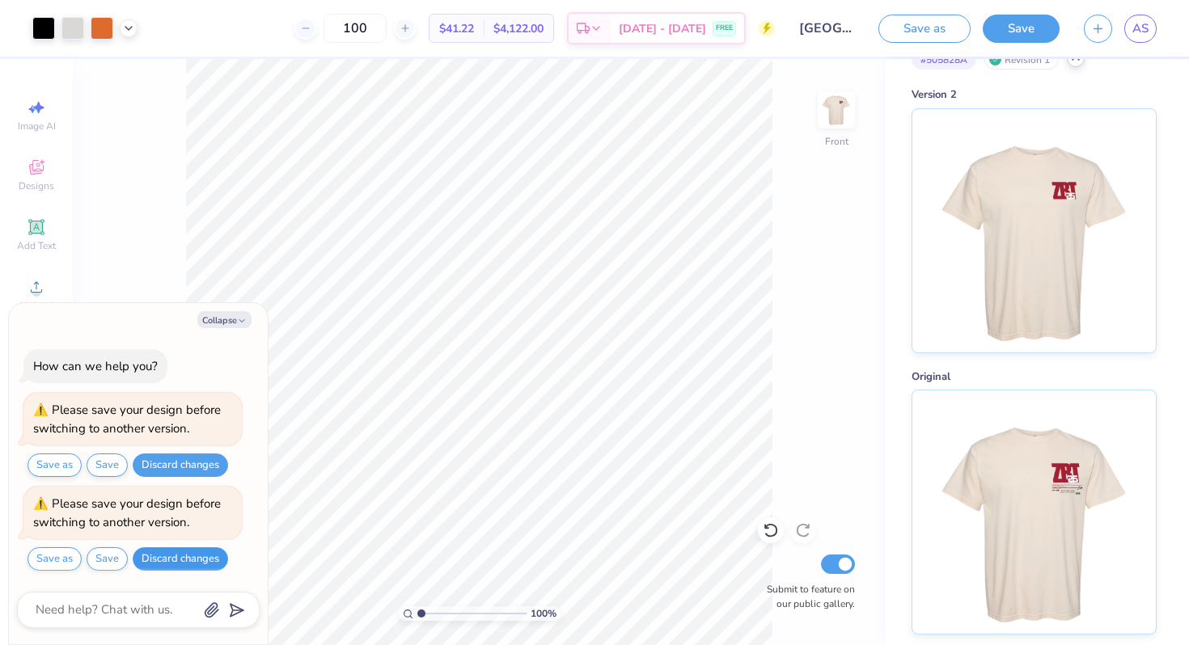
click at [183, 561] on button "Discard changes" at bounding box center [180, 559] width 95 height 23
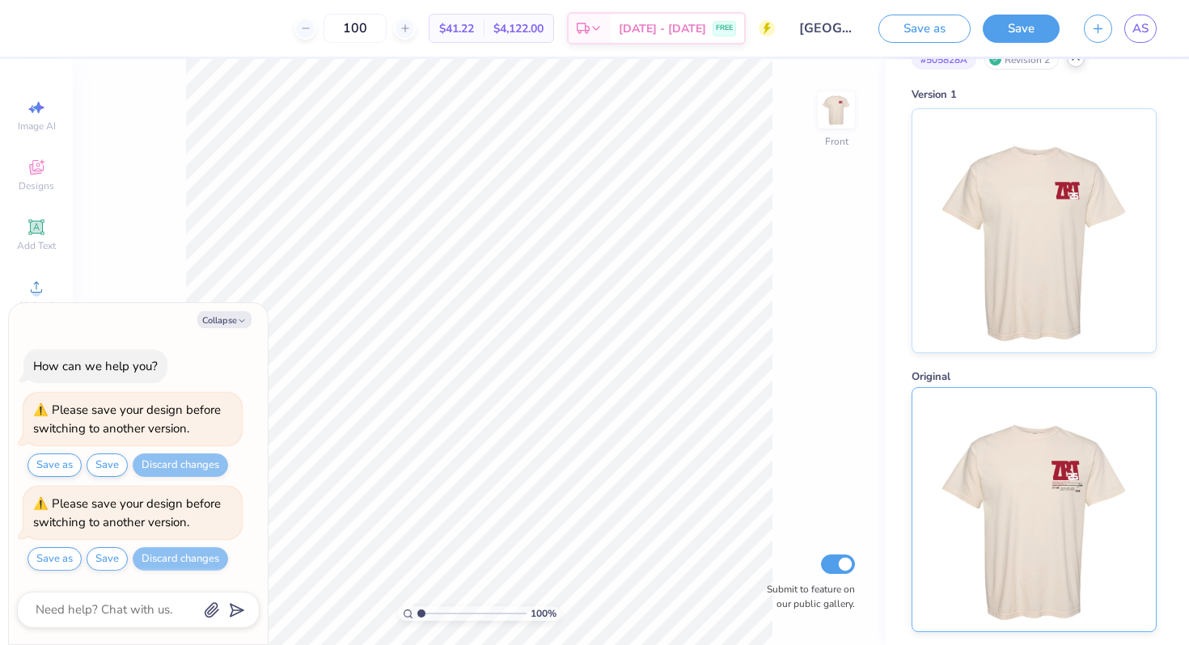
click at [1030, 516] on img at bounding box center [1033, 509] width 201 height 243
click at [226, 317] on button "Collapse" at bounding box center [224, 319] width 54 height 17
type textarea "x"
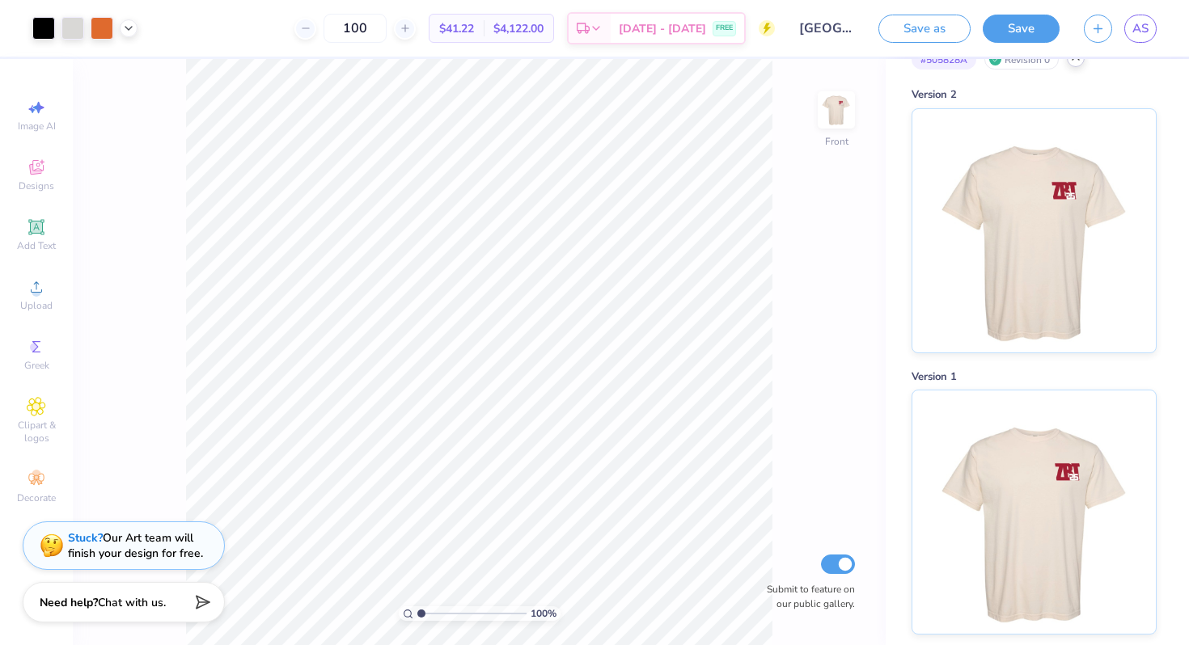
click at [69, 536] on strong "Stuck?" at bounding box center [85, 538] width 35 height 15
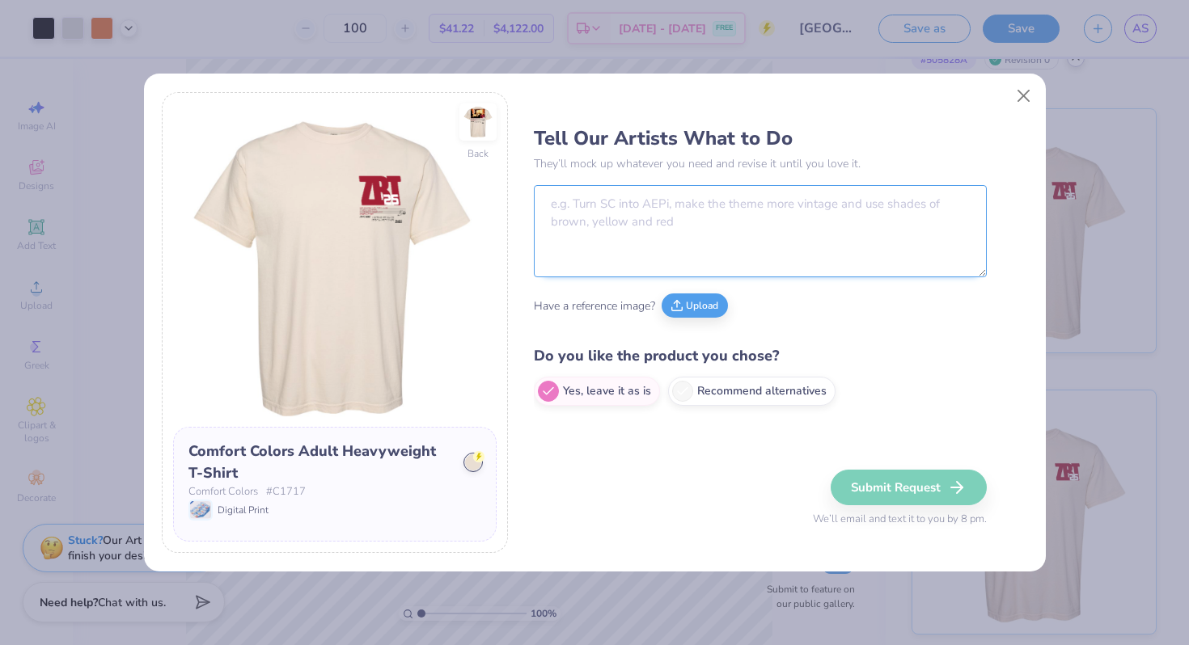
click at [649, 197] on textarea at bounding box center [760, 231] width 453 height 92
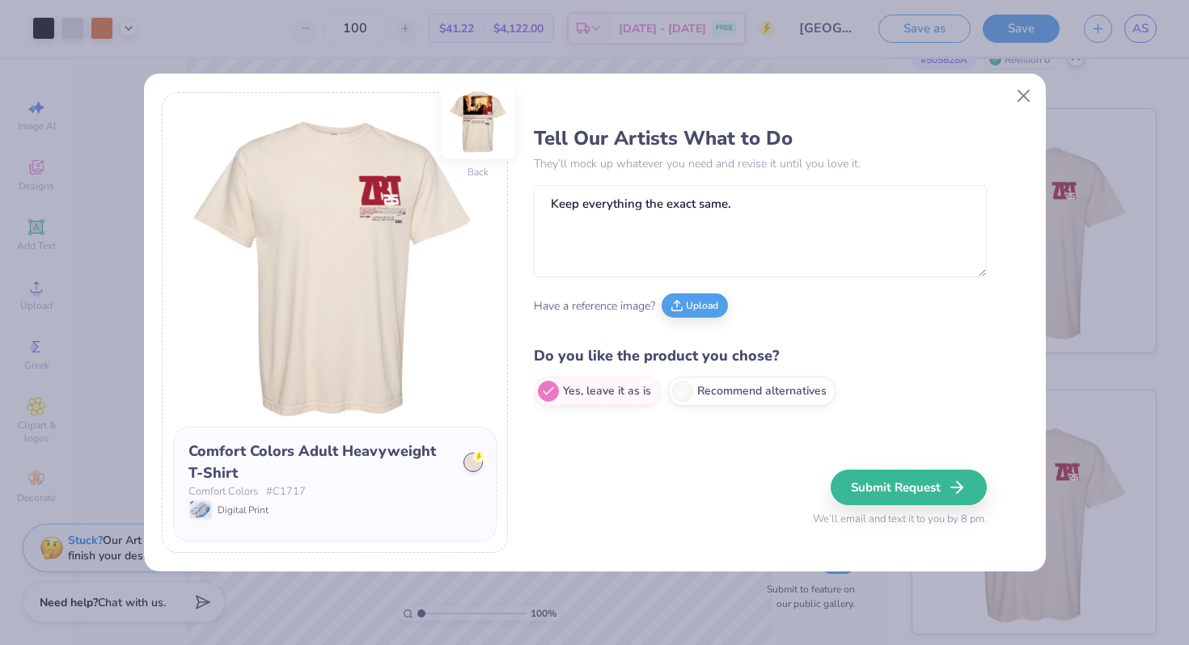
click at [473, 125] on img at bounding box center [478, 122] width 74 height 74
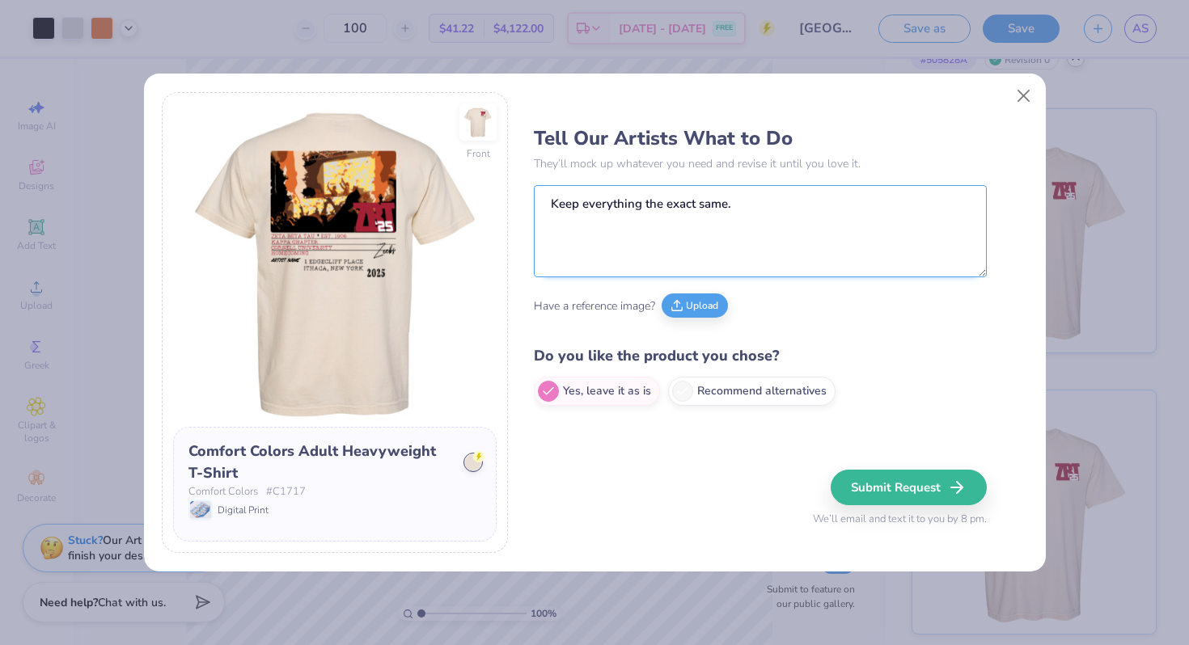
click at [797, 214] on textarea "Keep everything the exact same." at bounding box center [760, 231] width 453 height 92
drag, startPoint x: 761, startPoint y: 218, endPoint x: 521, endPoint y: 193, distance: 241.5
click at [521, 193] on div "Front Comfort Colors Adult Heavyweight T-Shirt Comfort Colors # C1717 Digital P…" at bounding box center [594, 323] width 865 height 462
type textarea "Keep everything the exact same. Just change the cursive Zeebs on the back to Ze…"
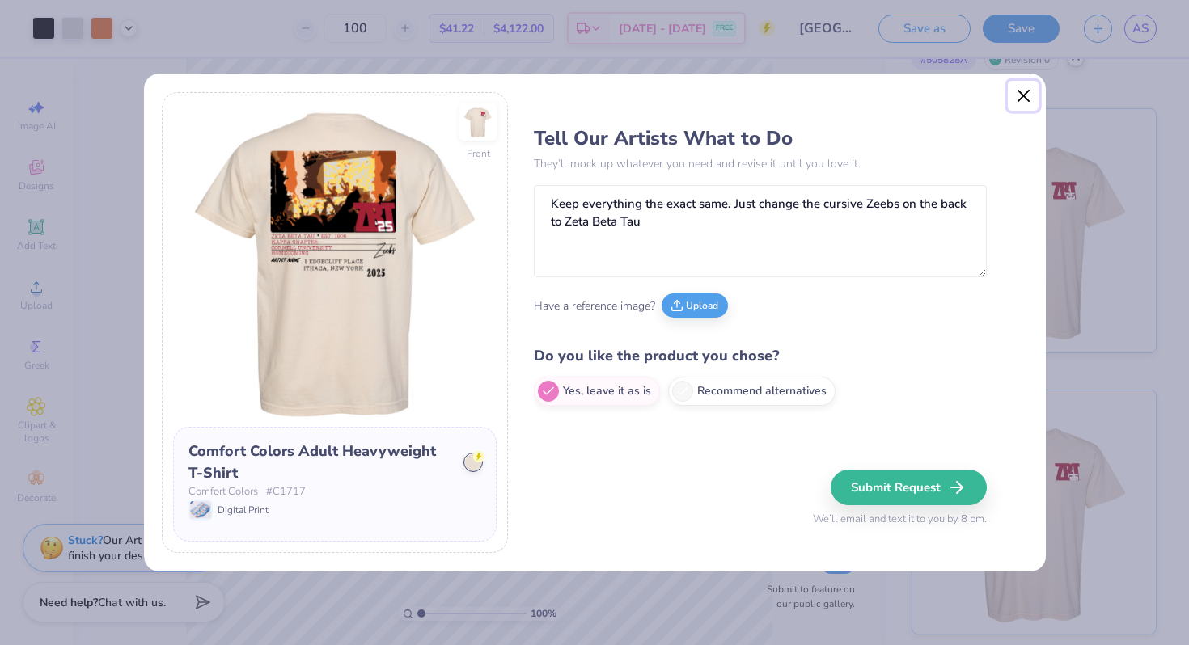
click at [1024, 95] on button "Close" at bounding box center [1023, 96] width 31 height 31
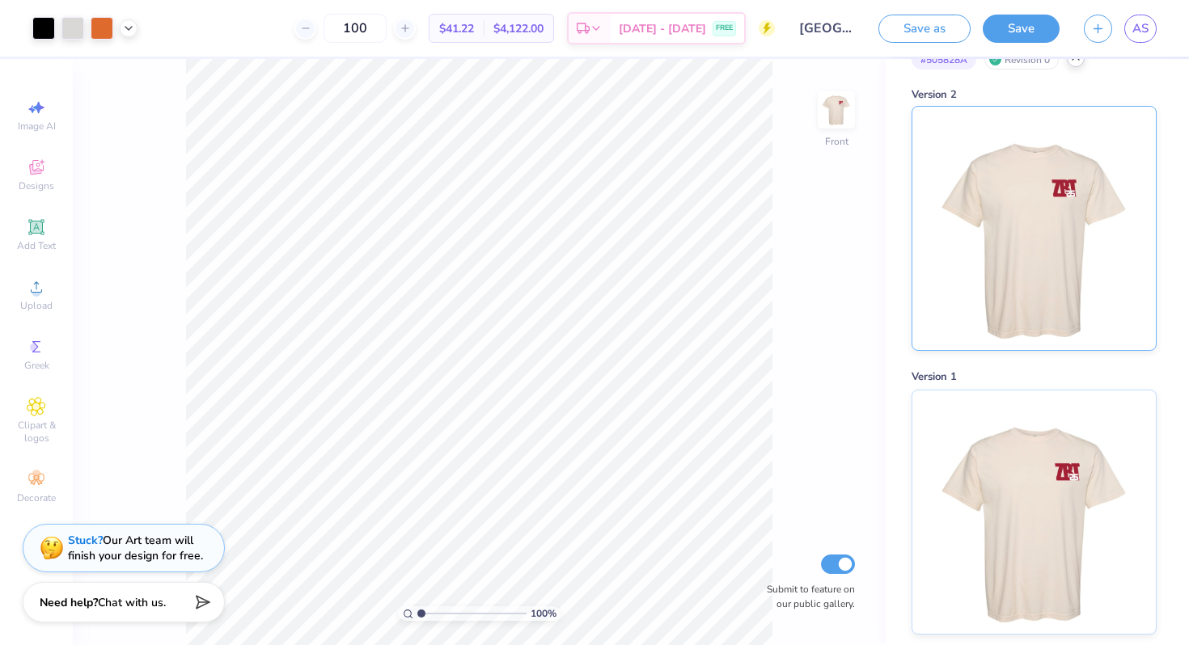
click at [1079, 253] on img at bounding box center [1033, 228] width 201 height 243
click at [1035, 438] on img at bounding box center [1033, 509] width 201 height 243
click at [89, 535] on strong "Stuck?" at bounding box center [85, 538] width 35 height 15
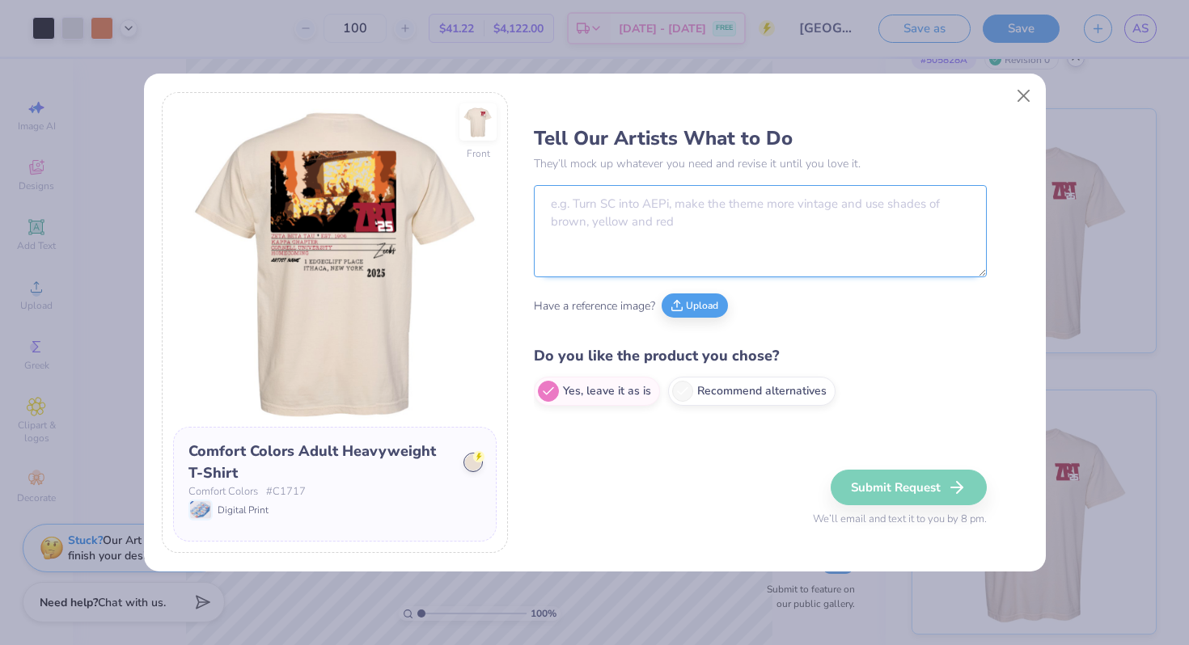
click at [602, 231] on textarea at bounding box center [760, 231] width 453 height 92
paste textarea "Keep everything the exact same. Just change the cursive Zeebs on the back to Ze…"
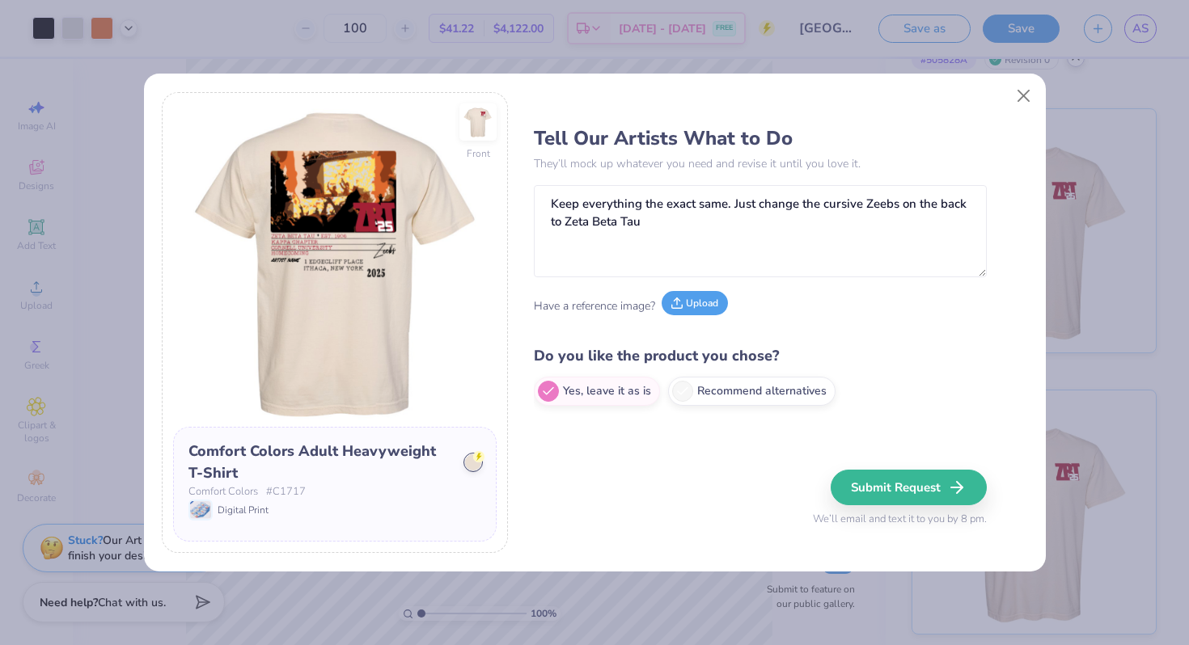
click at [692, 298] on button "Upload" at bounding box center [695, 303] width 66 height 24
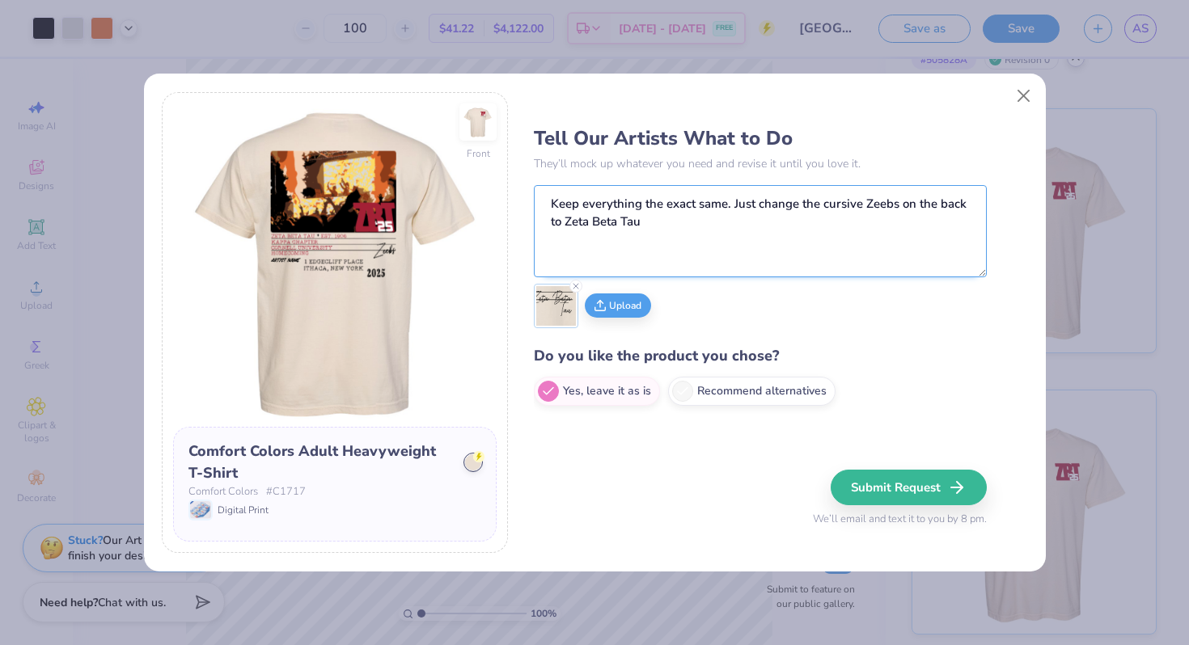
click at [749, 237] on textarea "Keep everything the exact same. Just change the cursive Zeebs on the back to Ze…" at bounding box center [760, 231] width 453 height 92
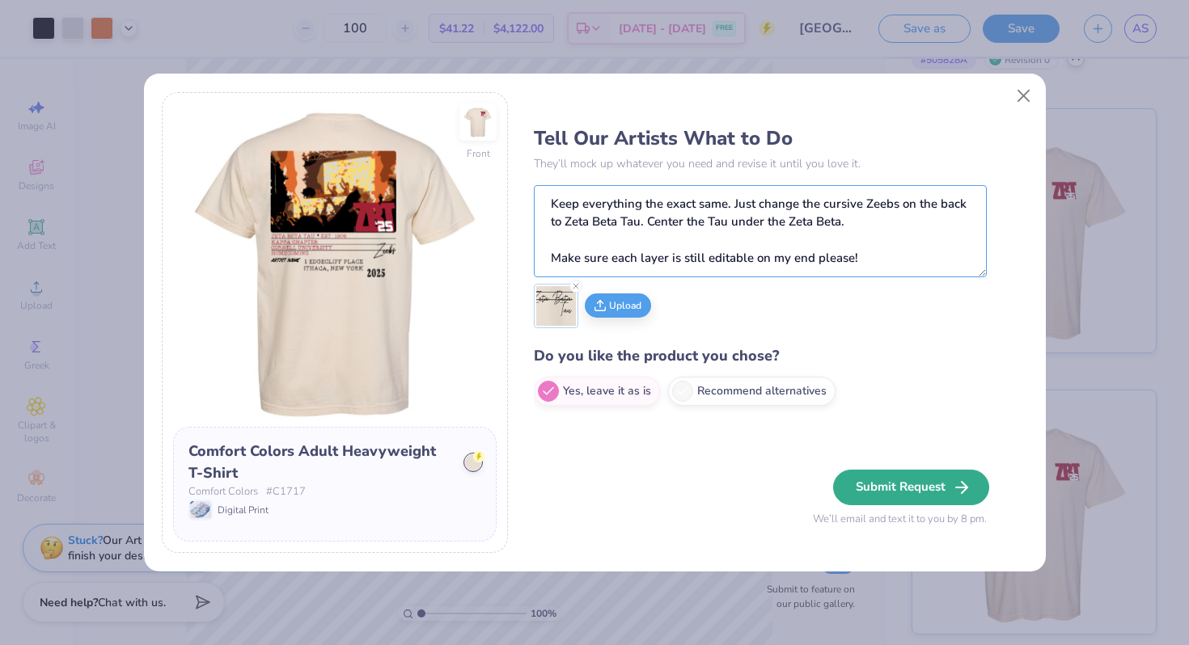
type textarea "Keep everything the exact same. Just change the cursive Zeebs on the back to Ze…"
click at [932, 484] on button "Submit Request" at bounding box center [911, 488] width 156 height 36
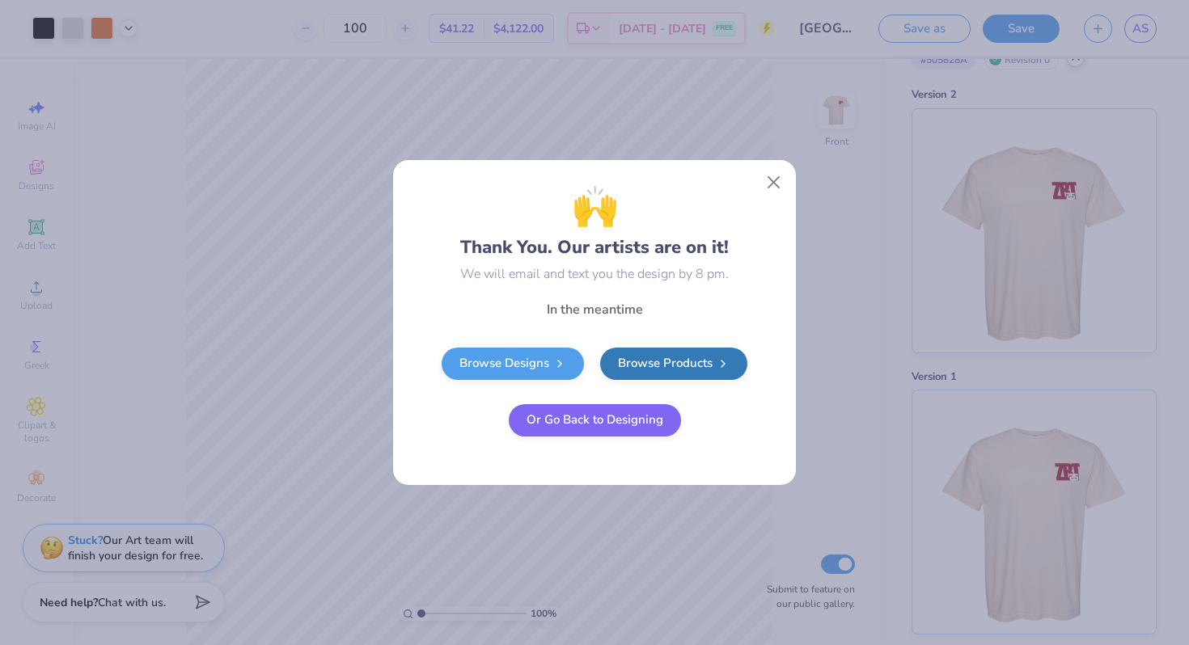
click at [629, 418] on button "Or Go Back to Designing" at bounding box center [595, 420] width 172 height 32
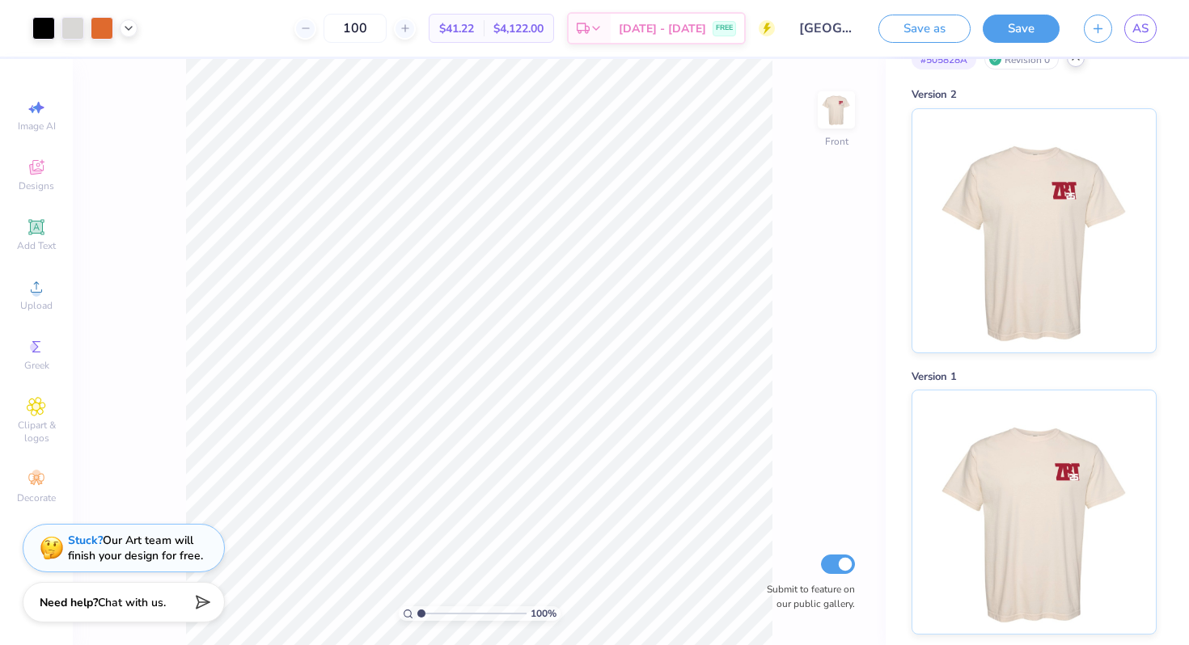
click at [1156, 13] on div "Save as Save AS" at bounding box center [1033, 28] width 311 height 57
click at [1144, 28] on span "AS" at bounding box center [1140, 28] width 16 height 19
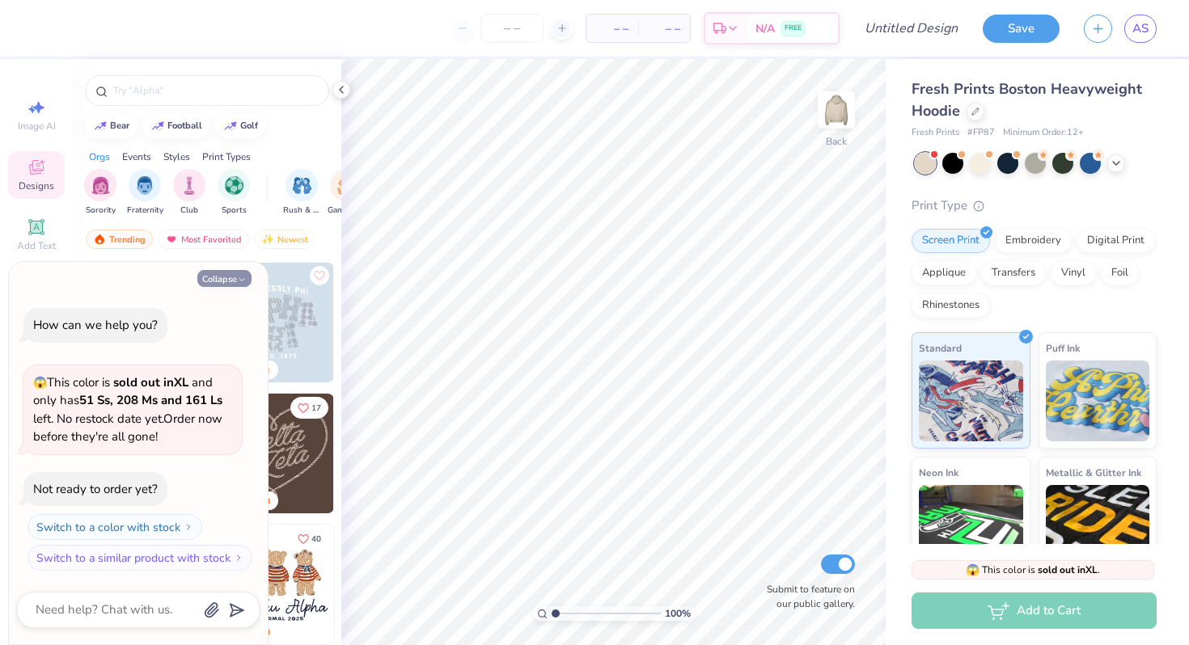
click at [237, 277] on icon "button" at bounding box center [242, 280] width 10 height 10
type textarea "x"
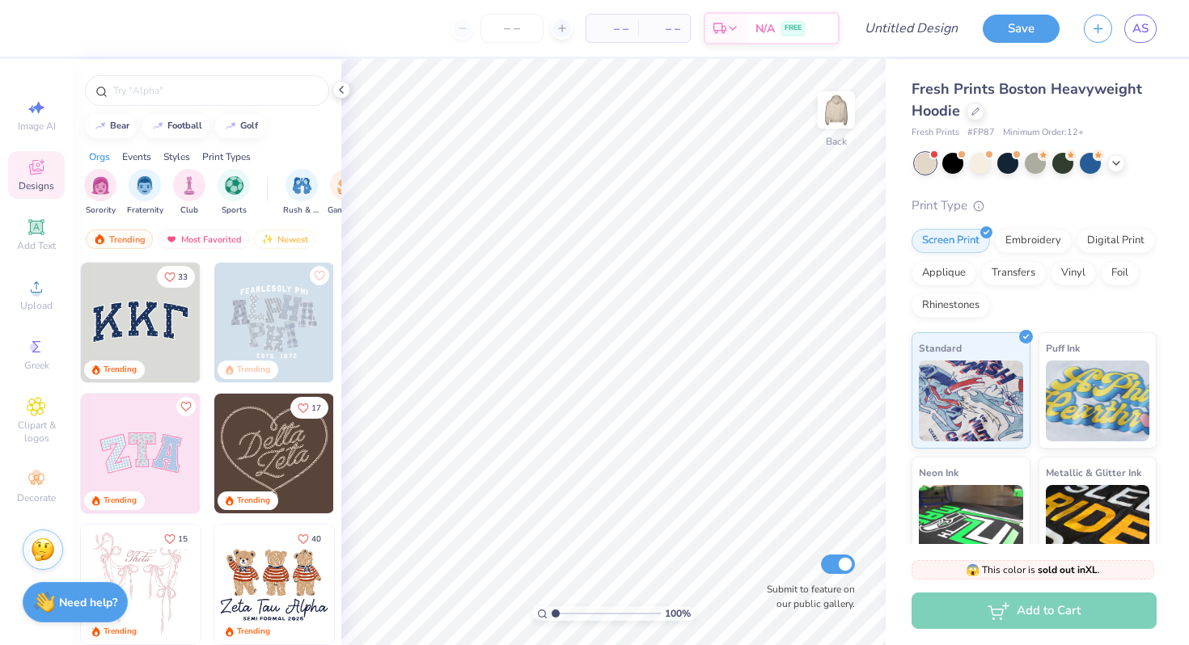
click at [37, 552] on img at bounding box center [43, 550] width 24 height 24
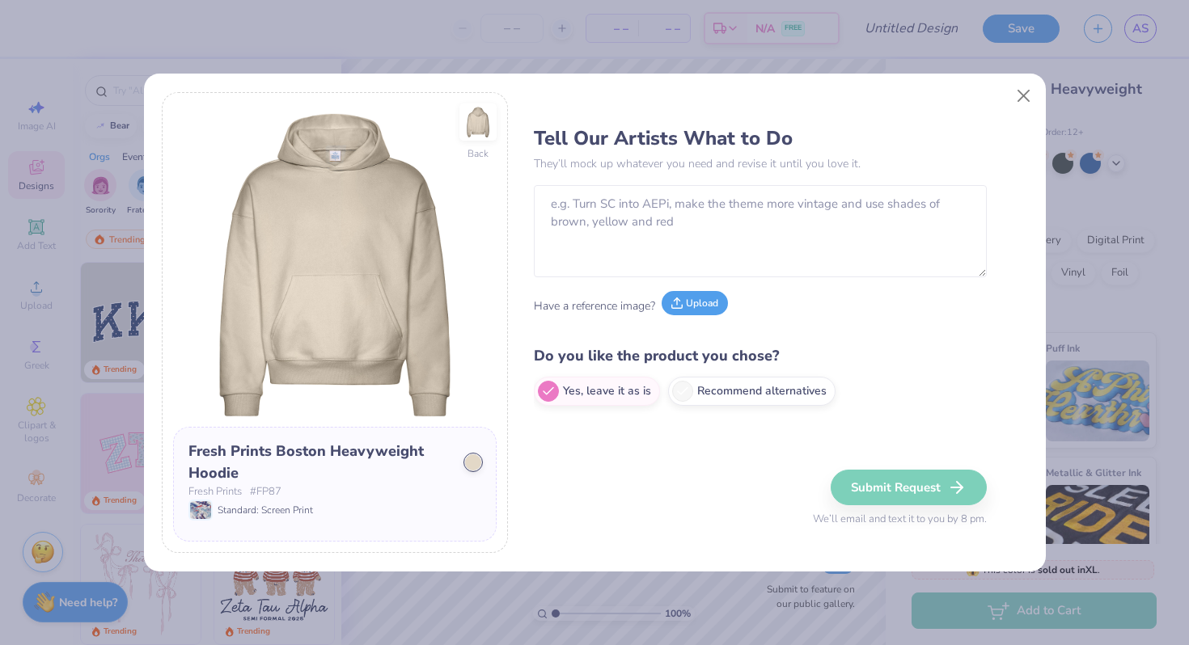
click at [684, 299] on button "Upload" at bounding box center [695, 303] width 66 height 24
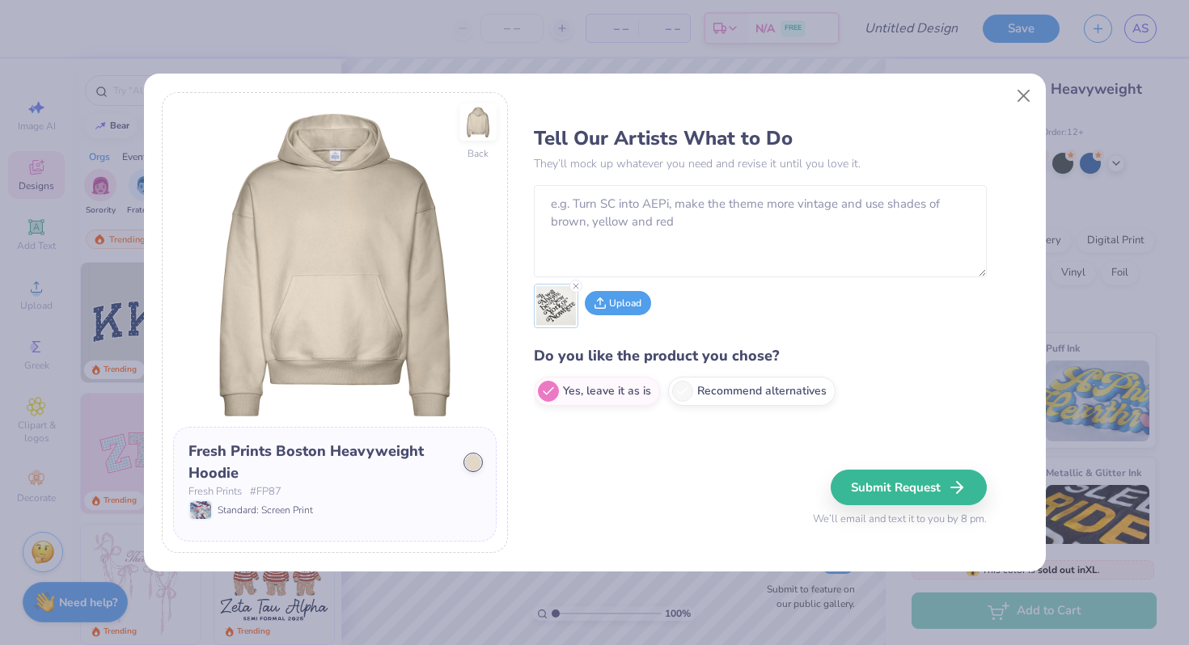
click at [627, 298] on button "Upload" at bounding box center [618, 303] width 66 height 24
click at [685, 295] on button "Upload" at bounding box center [669, 303] width 66 height 24
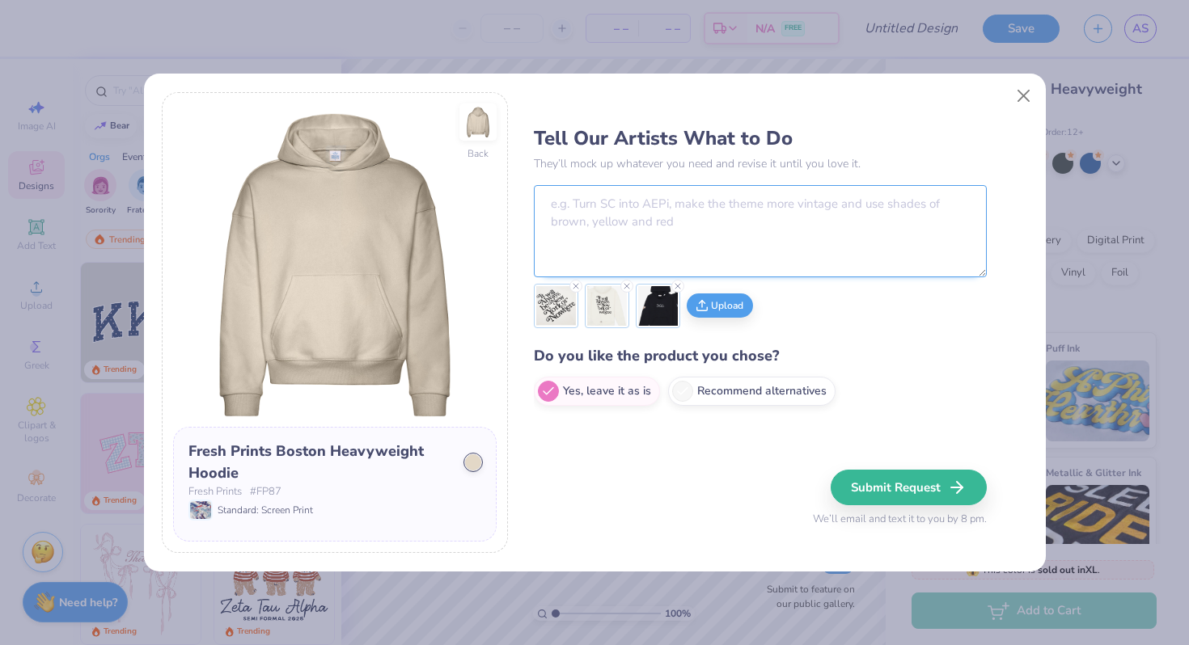
click at [718, 223] on textarea at bounding box center [760, 231] width 453 height 92
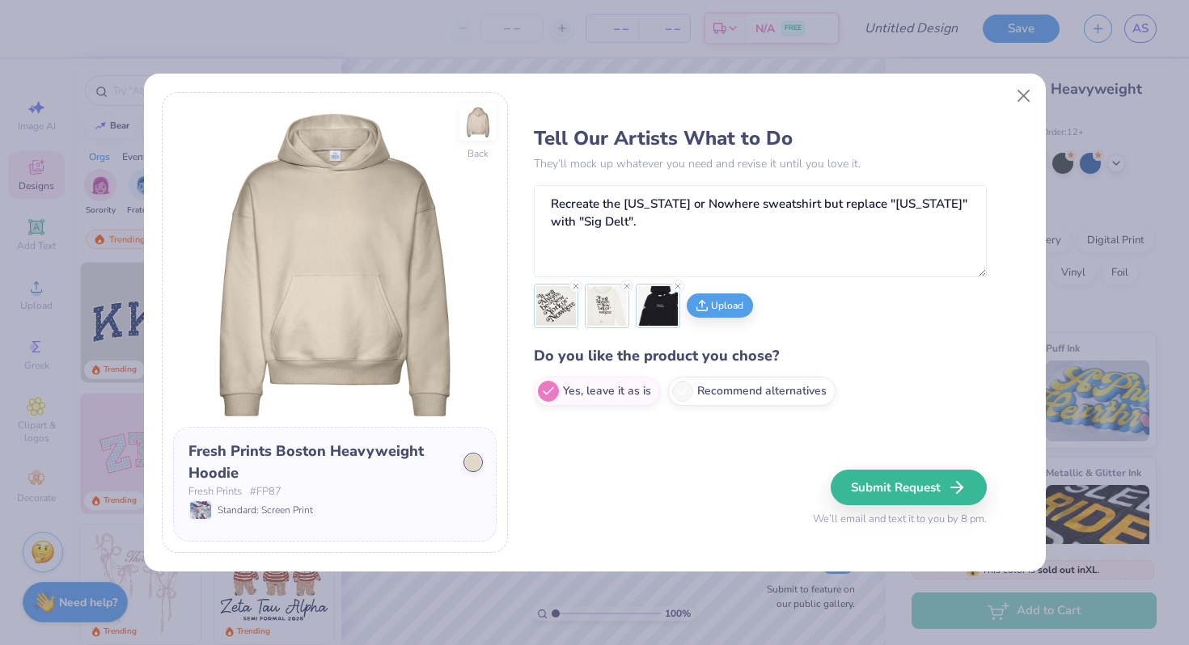
click at [245, 511] on span "Standard: Screen Print" at bounding box center [265, 510] width 95 height 15
click at [658, 226] on textarea "Recreate the New York or Nowhere sweatshirt but replace "New York" with "Sig De…" at bounding box center [760, 231] width 453 height 92
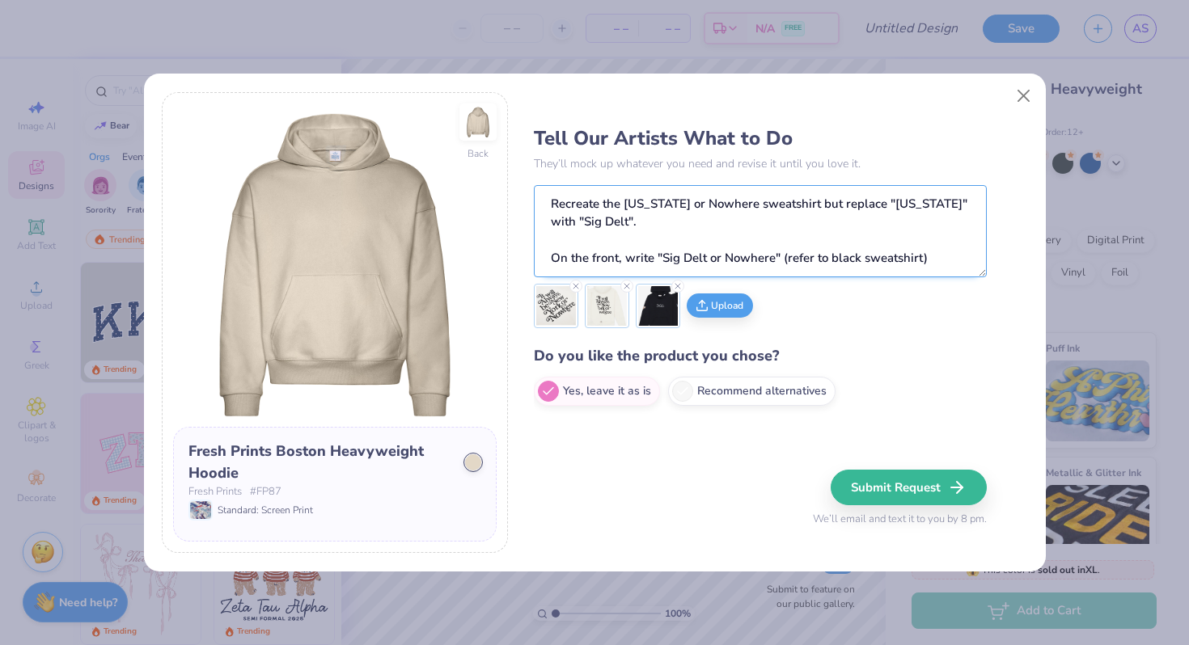
click at [624, 214] on textarea "Recreate the New York or Nowhere sweatshirt but replace "New York" with "Sig De…" at bounding box center [760, 231] width 453 height 92
click at [951, 255] on textarea "Recreate the New York or Nowhere sweatshirt but replace "New York" with "Sig De…" at bounding box center [760, 231] width 453 height 92
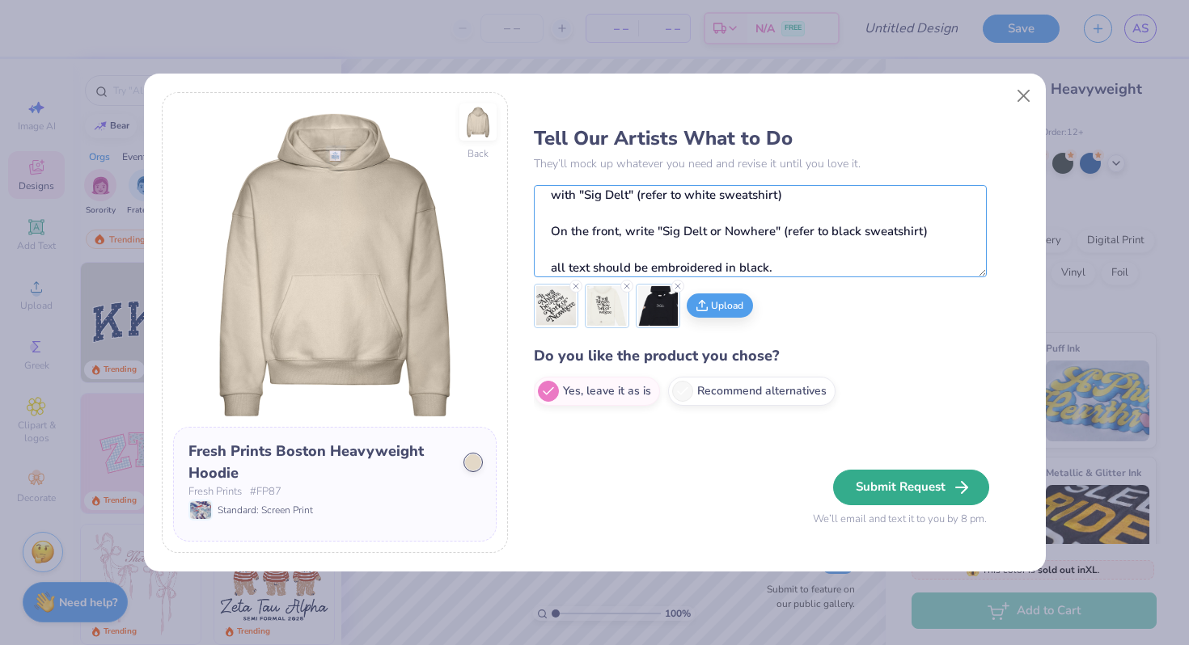
type textarea "Recreate the New York or Nowhere sweatshirt but replace "New York" with "Sig De…"
click at [968, 489] on icon "button" at bounding box center [961, 487] width 19 height 19
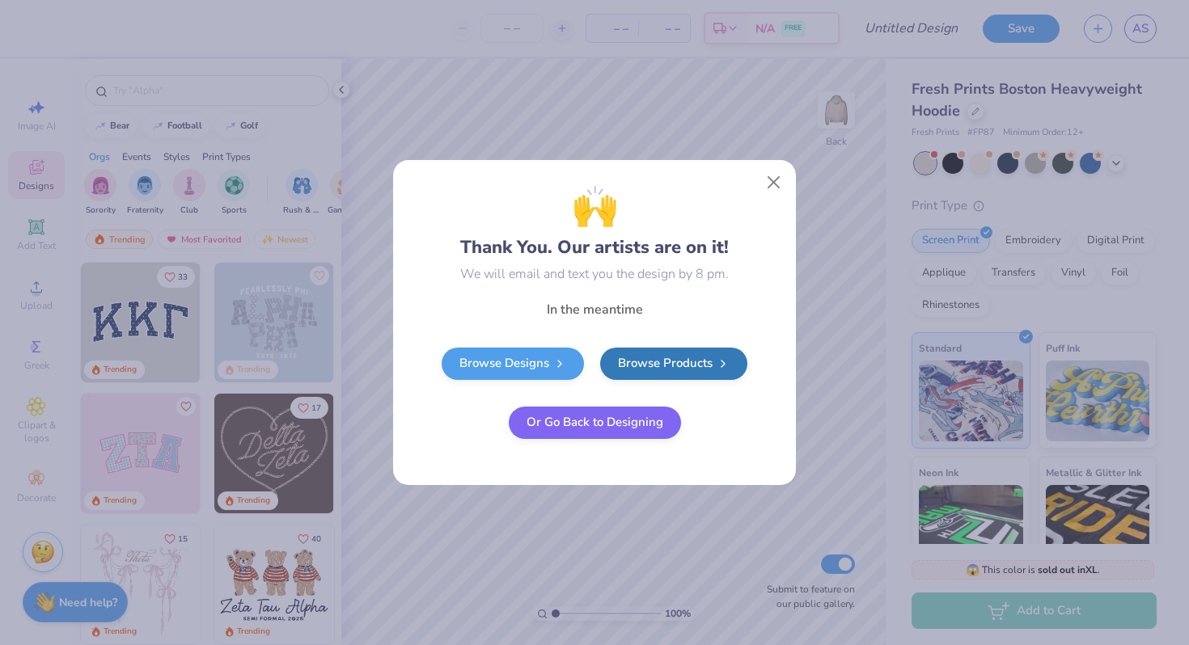
scroll to position [0, 0]
click at [627, 427] on button "Or Go Back to Designing" at bounding box center [595, 420] width 172 height 32
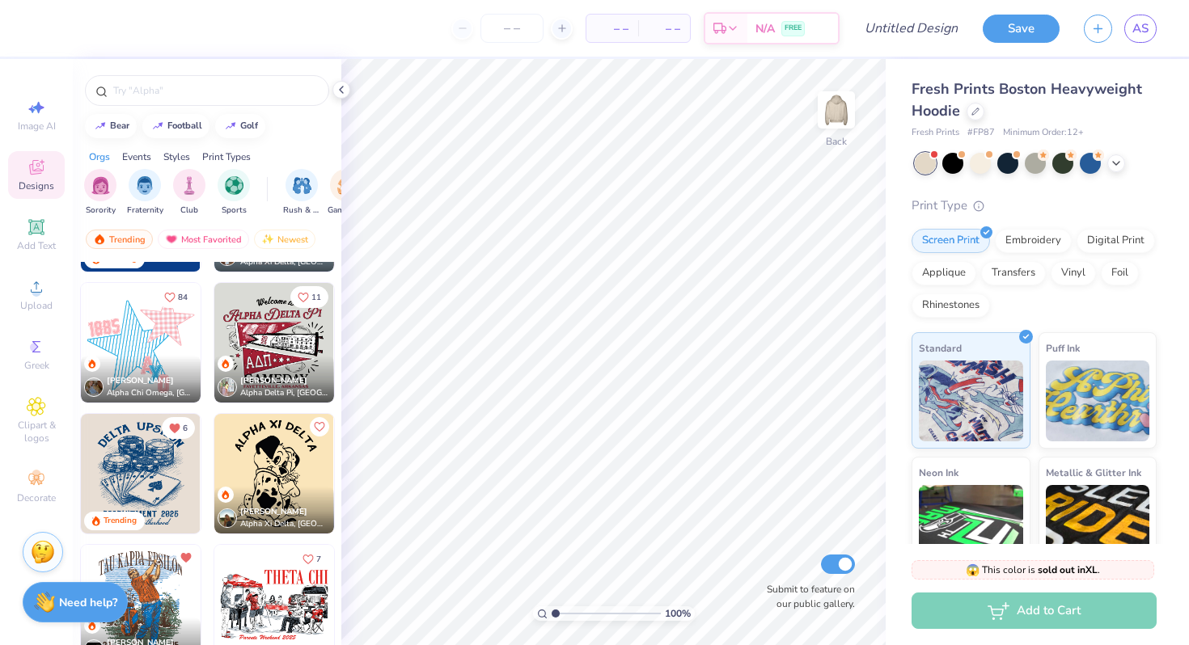
scroll to position [2198, 0]
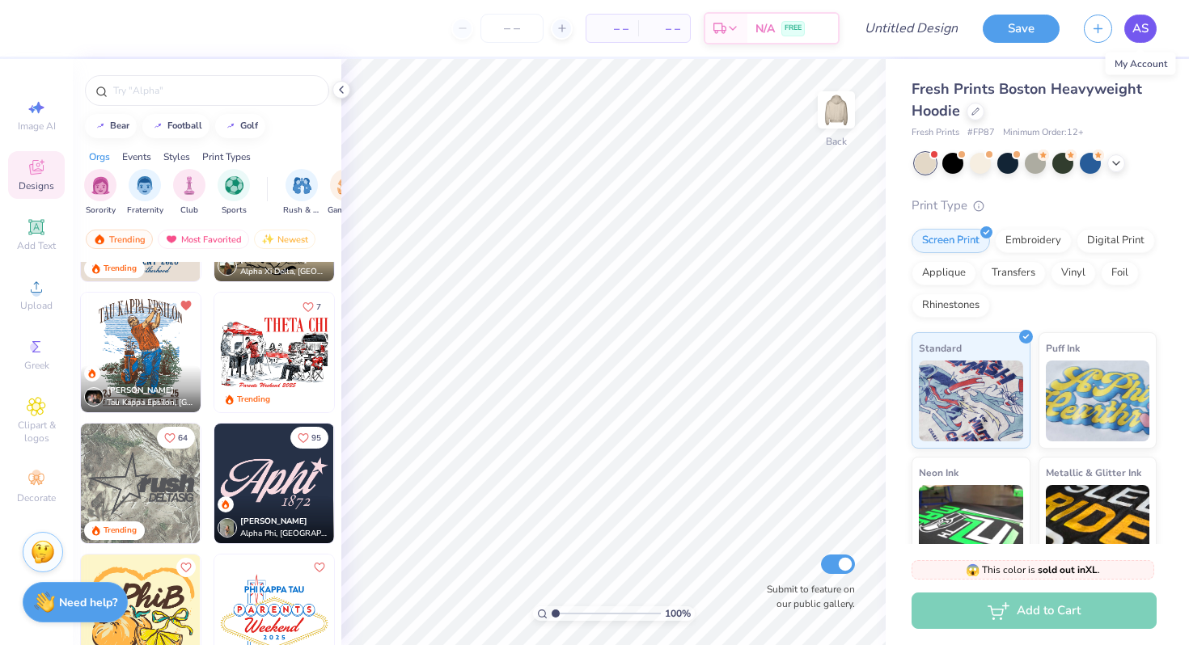
click at [1149, 24] on link "AS" at bounding box center [1140, 29] width 32 height 28
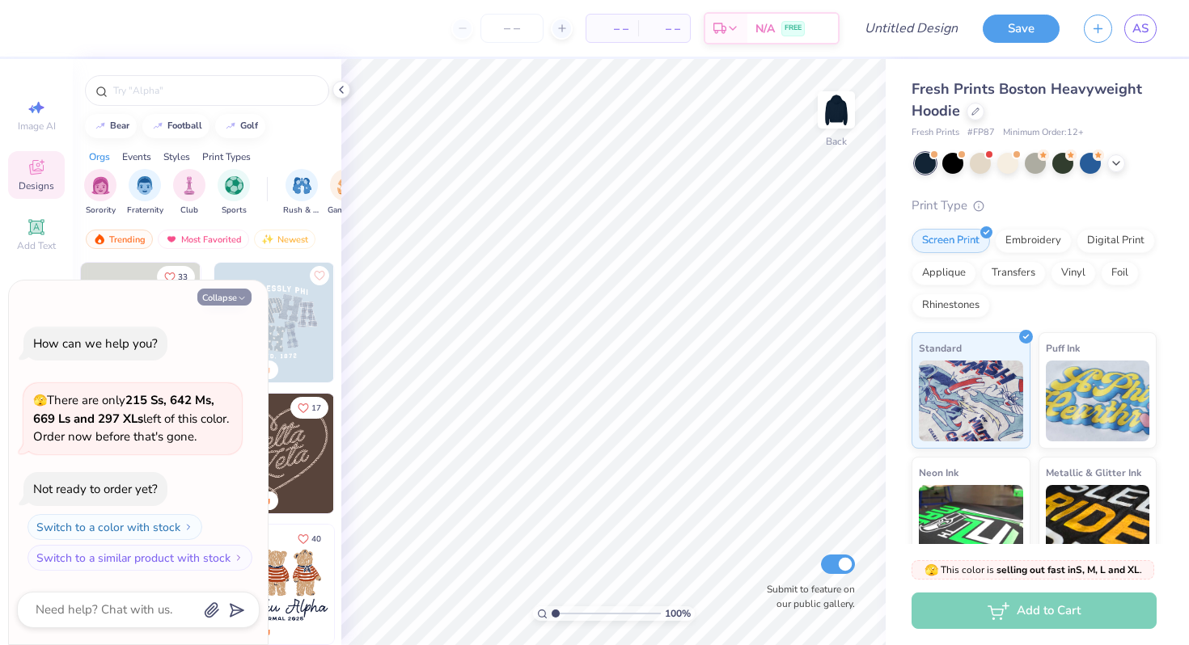
click at [226, 294] on button "Collapse" at bounding box center [224, 297] width 54 height 17
type textarea "x"
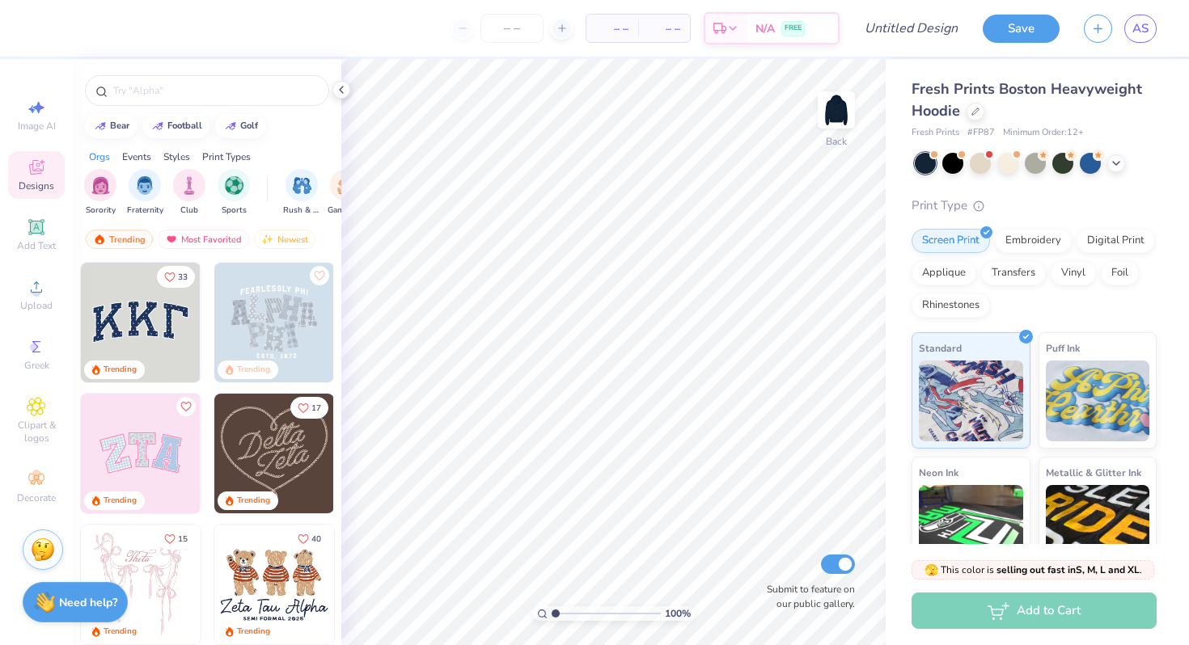
click at [43, 553] on img at bounding box center [43, 550] width 24 height 24
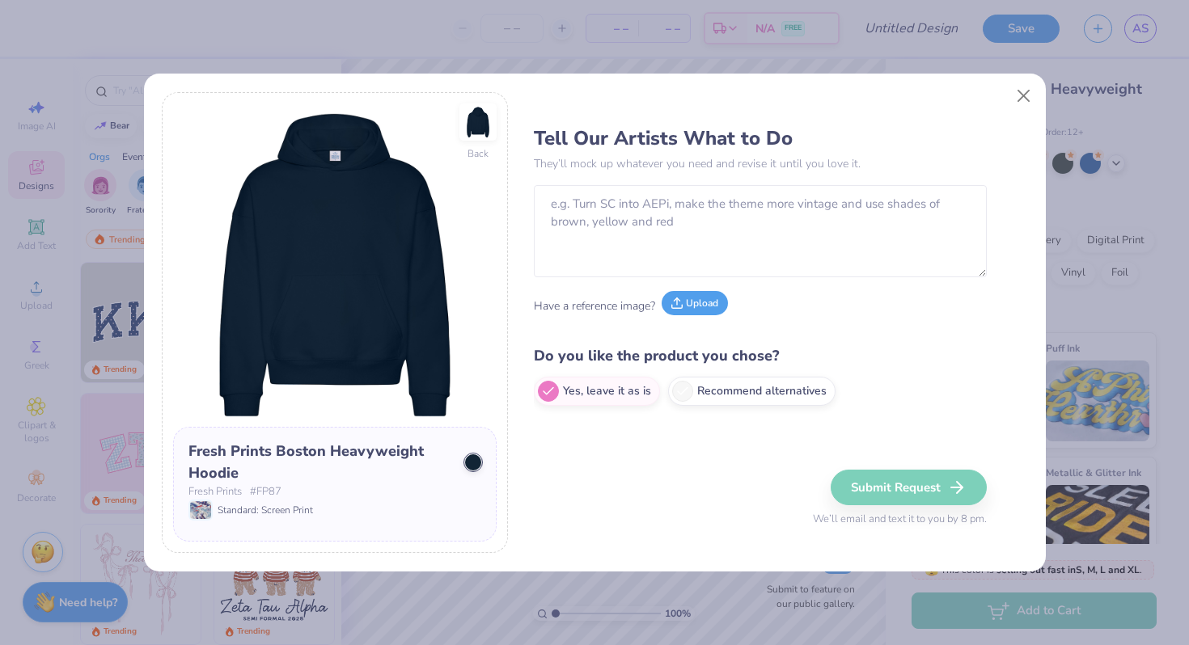
click at [704, 296] on button "Upload" at bounding box center [695, 303] width 66 height 24
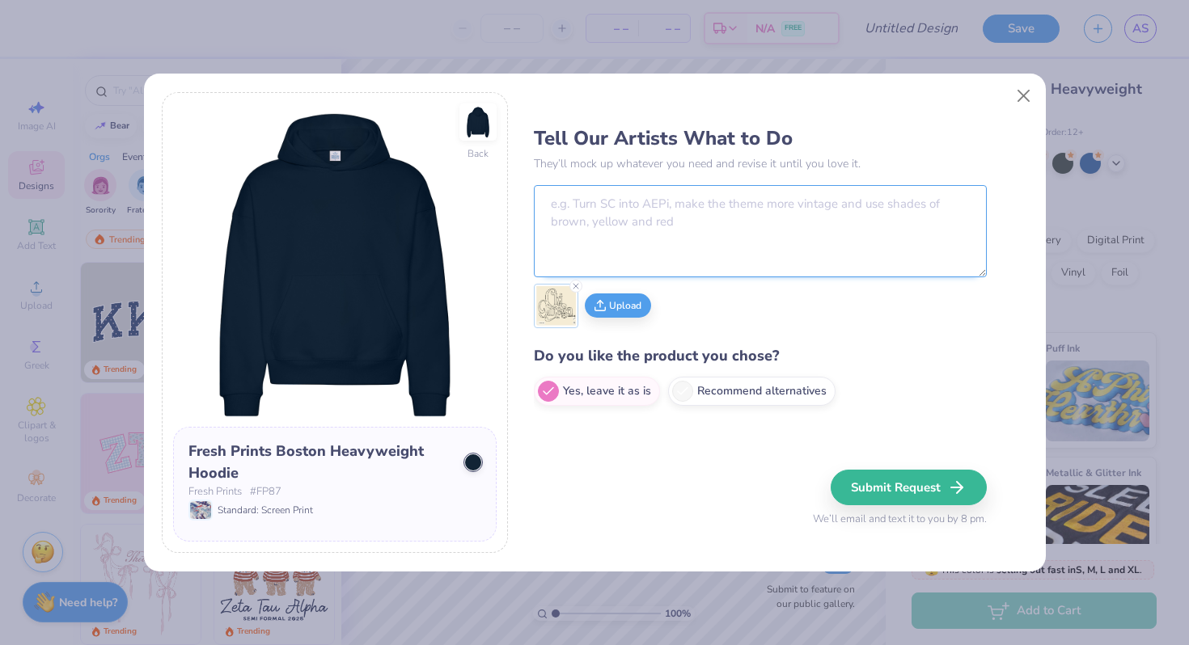
click at [600, 225] on textarea at bounding box center [760, 231] width 453 height 92
type textarea "i"
type textarea "r"
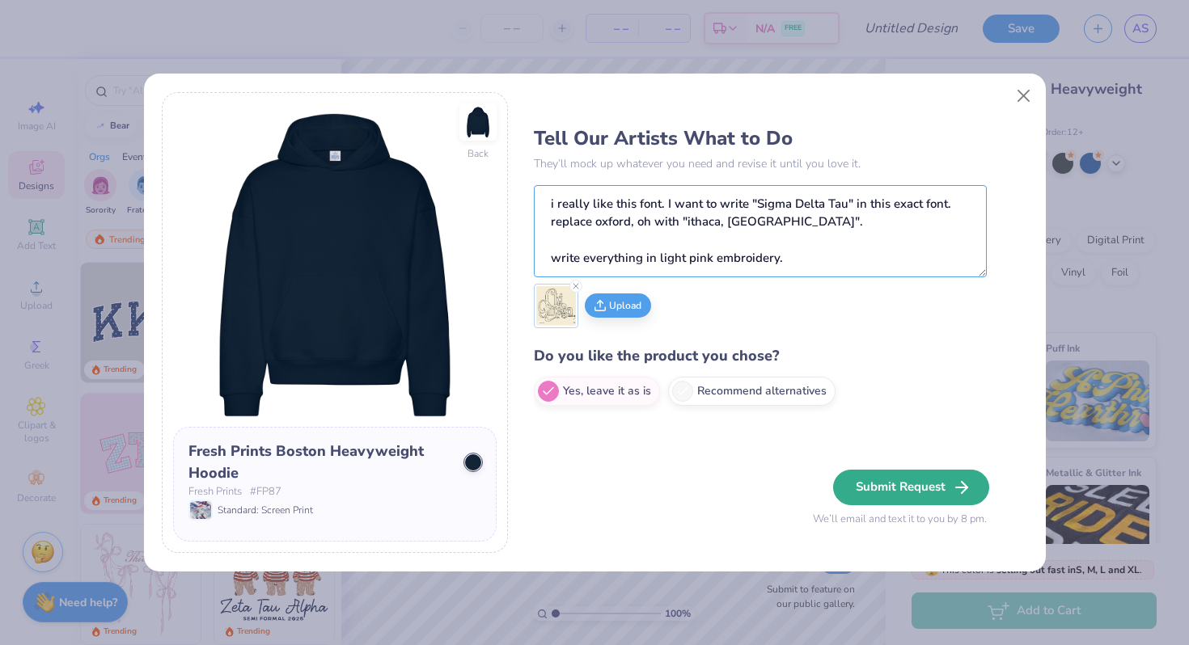
type textarea "i really like this font. I want to write "Sigma Delta Tau" in this exact font. …"
click at [903, 484] on button "Submit Request" at bounding box center [911, 488] width 156 height 36
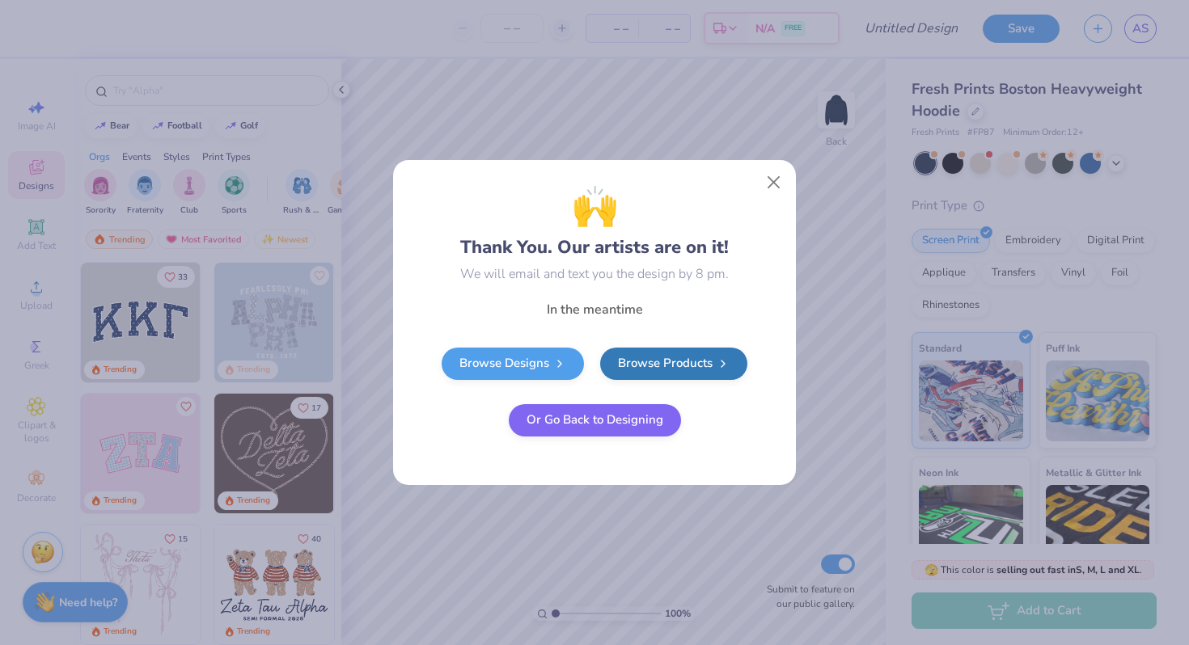
click at [603, 421] on button "Or Go Back to Designing" at bounding box center [595, 420] width 172 height 32
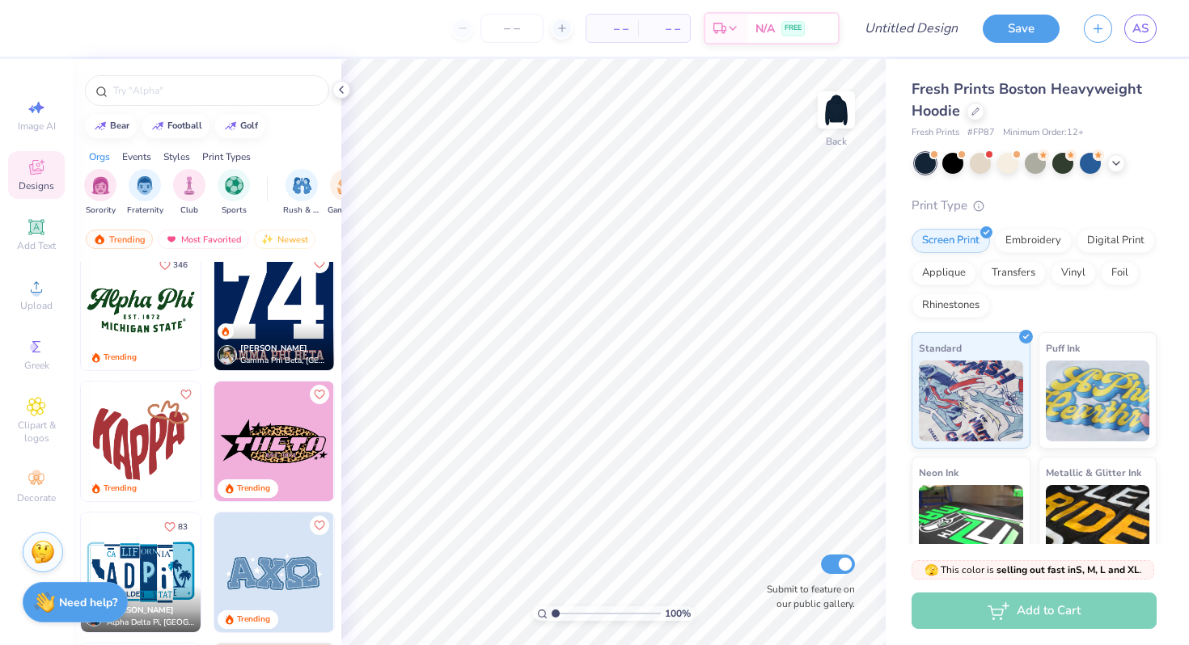
scroll to position [1175, 0]
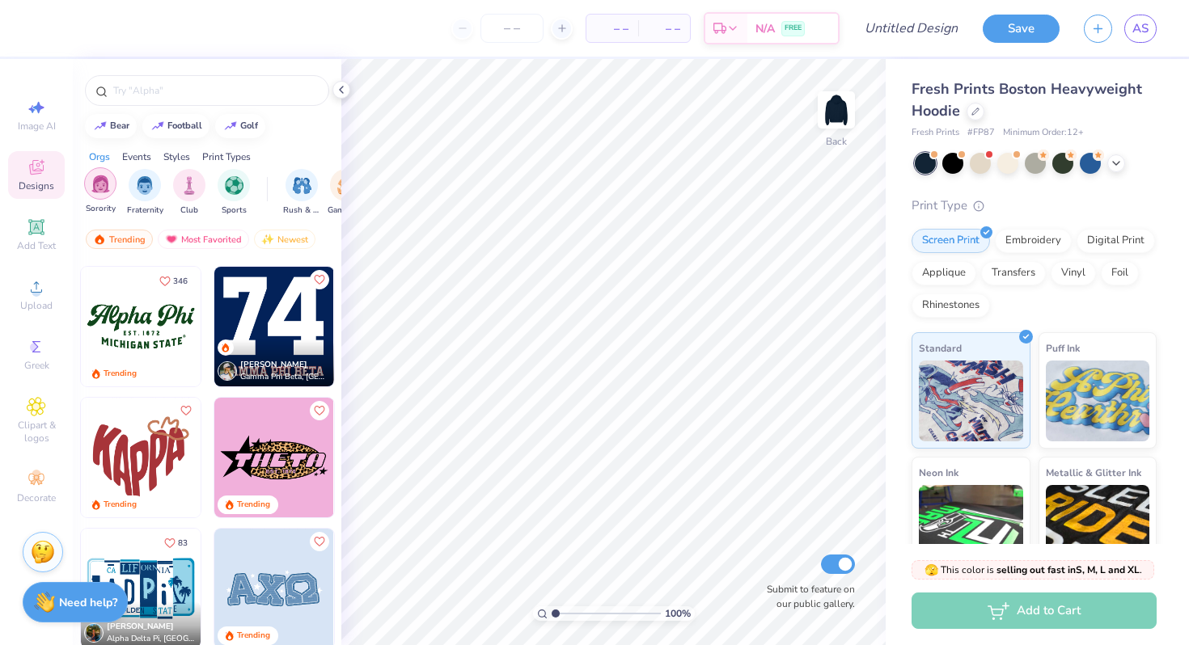
click at [94, 185] on img "filter for Sorority" at bounding box center [100, 184] width 19 height 19
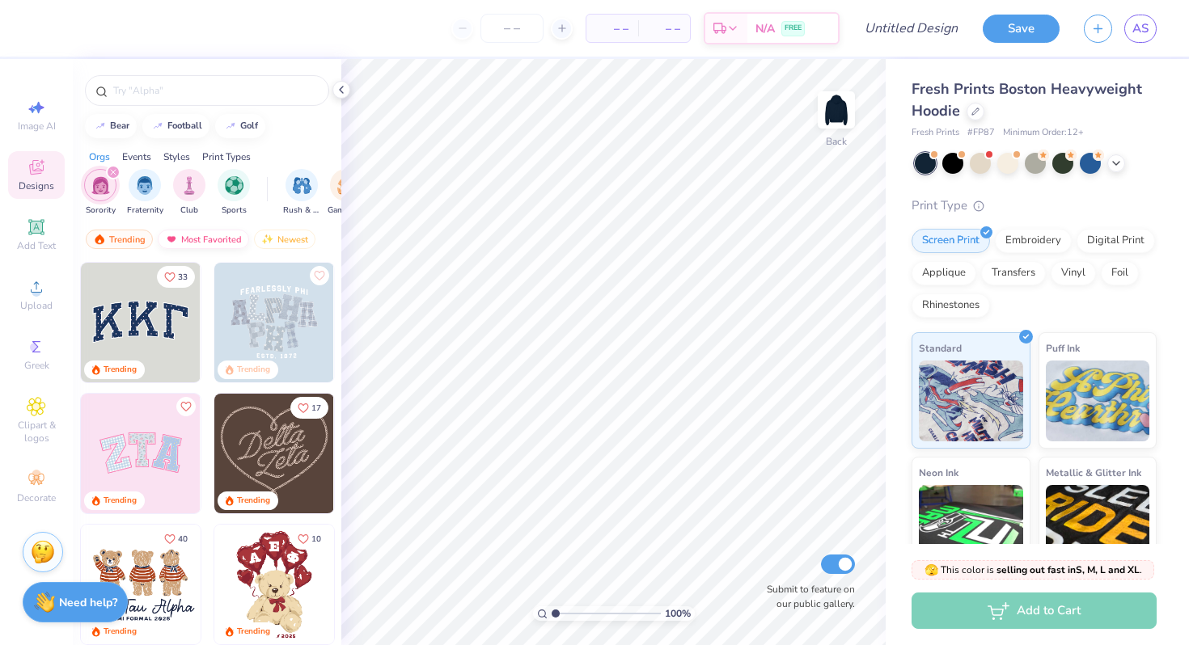
click at [205, 239] on div "Most Favorited" at bounding box center [203, 239] width 91 height 19
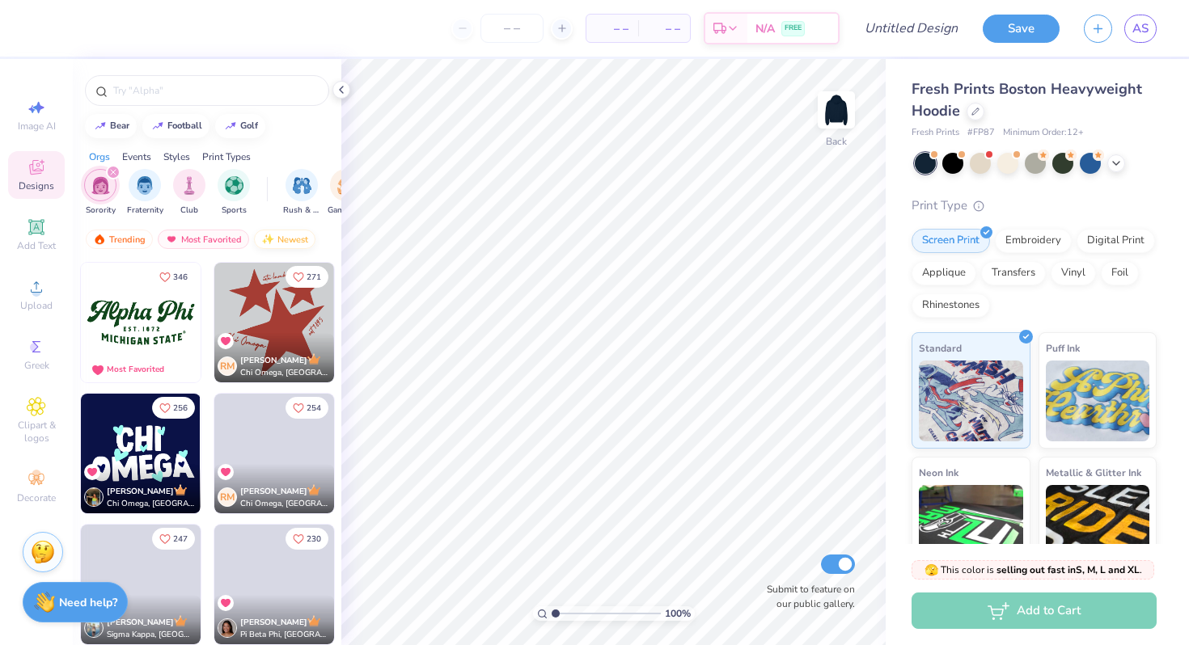
click at [282, 237] on div "Newest" at bounding box center [284, 239] width 61 height 19
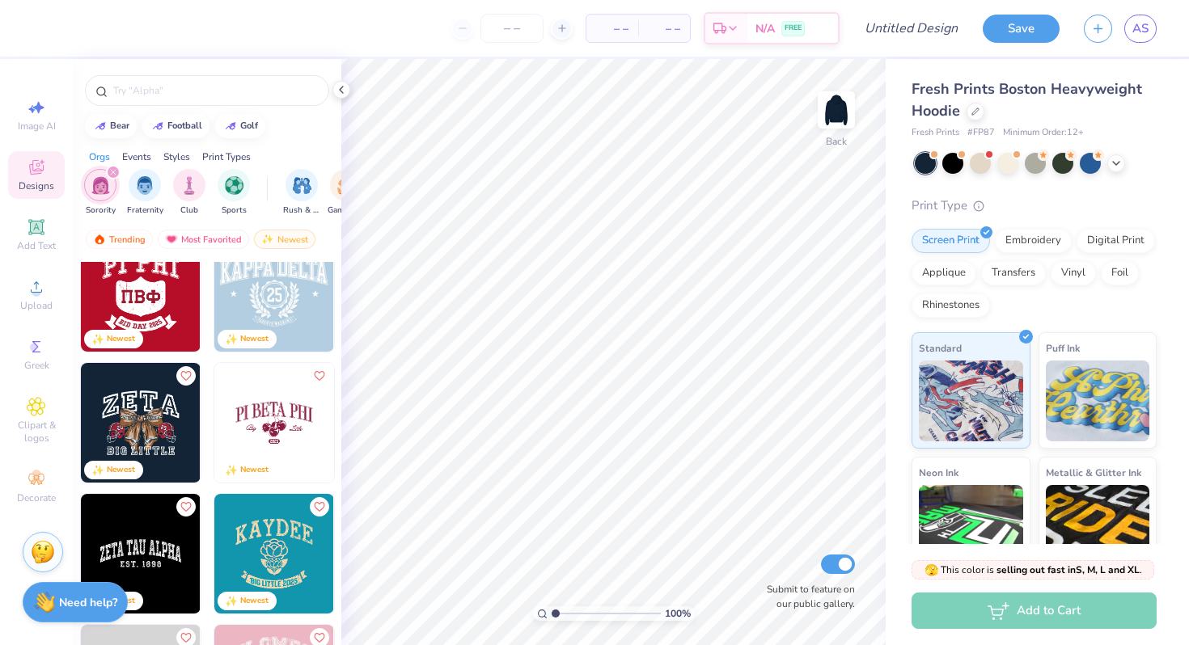
scroll to position [684, 0]
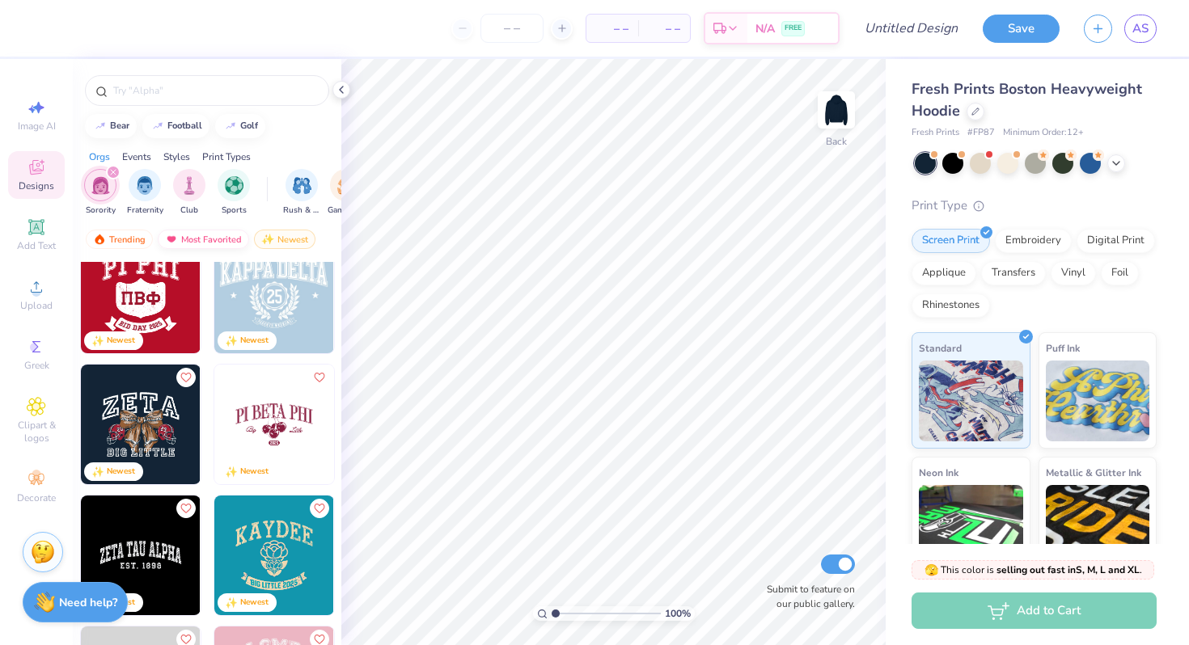
click at [210, 243] on div "Most Favorited" at bounding box center [203, 239] width 91 height 19
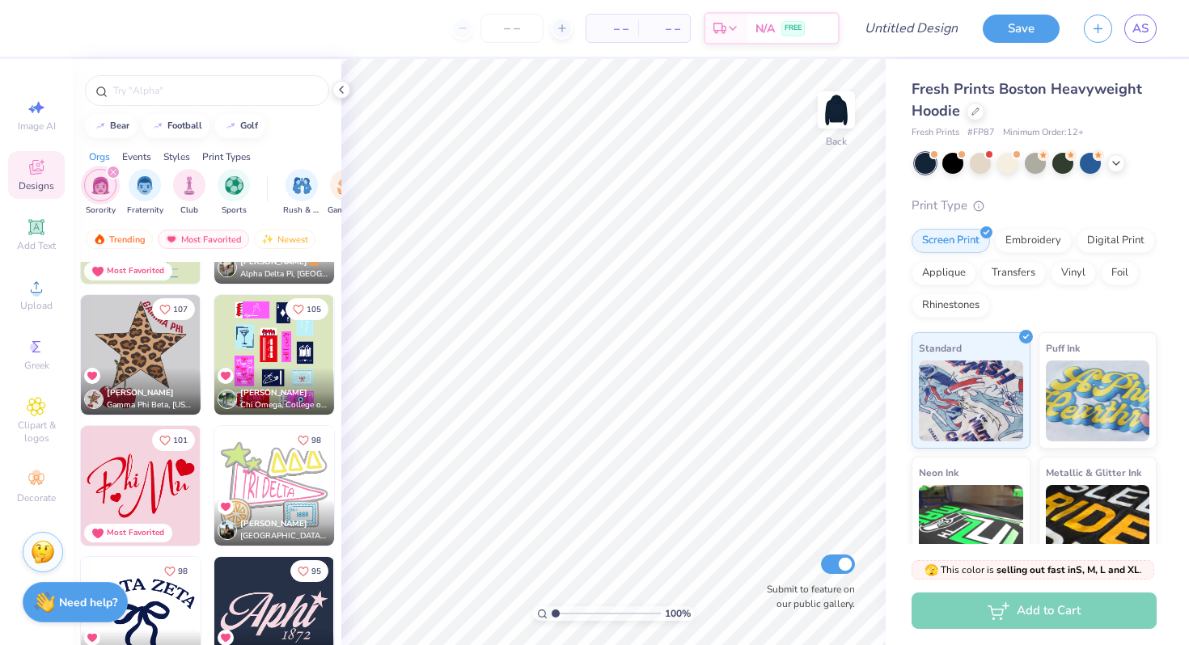
scroll to position [1652, 0]
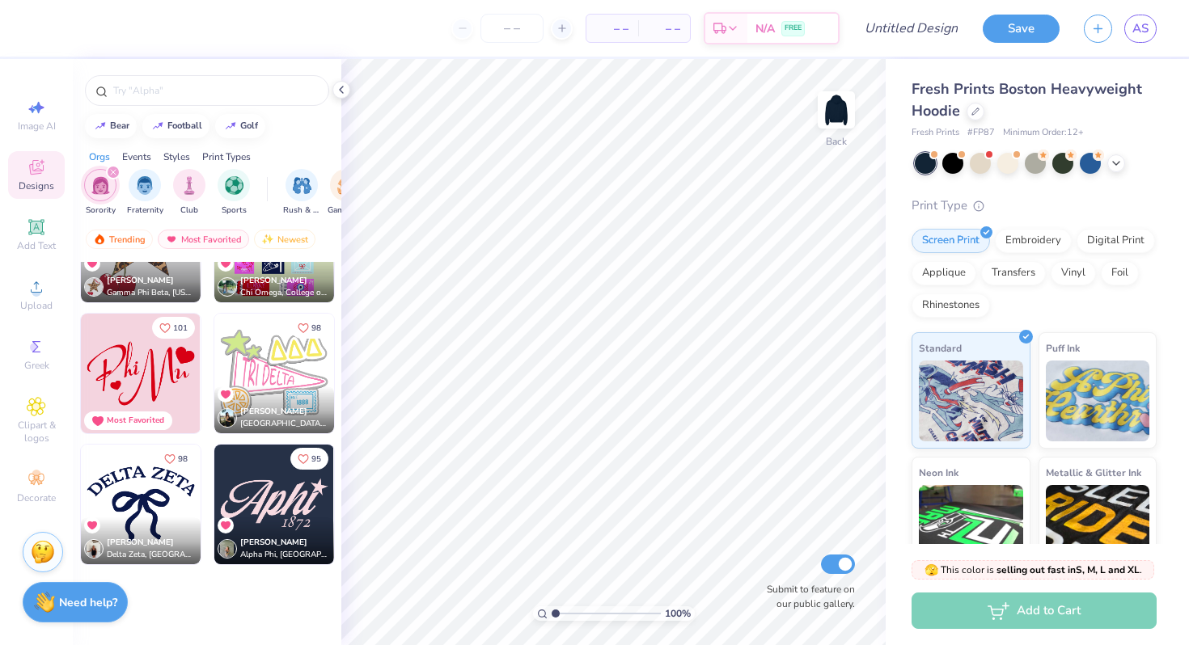
click at [268, 515] on img at bounding box center [274, 505] width 120 height 120
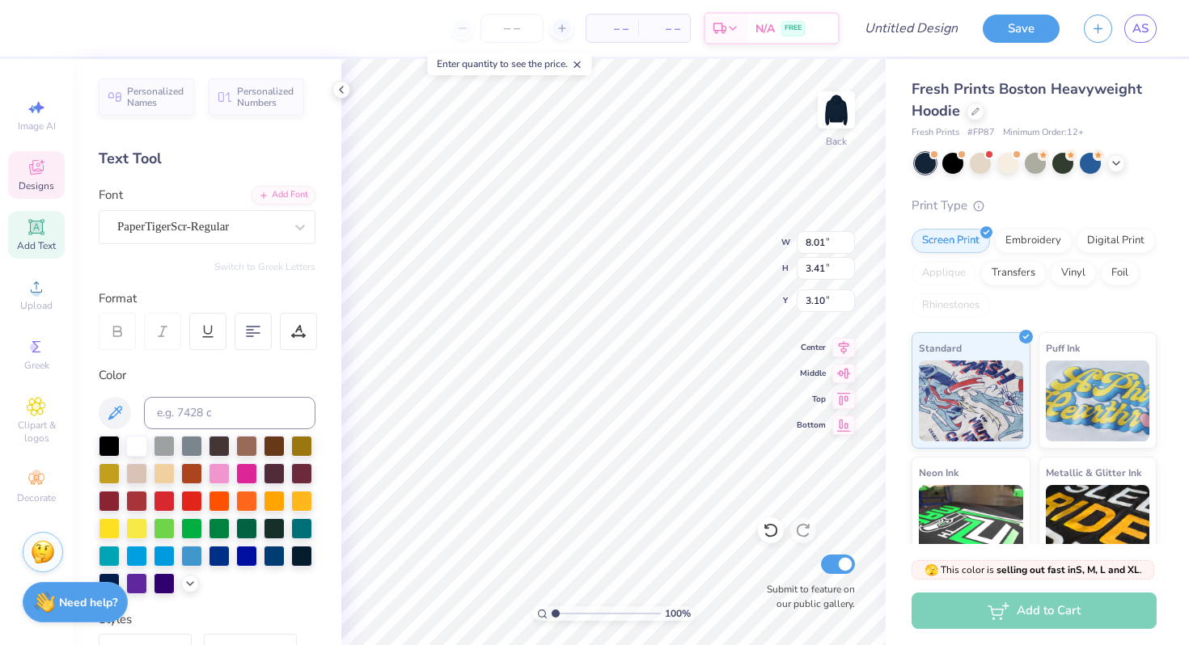
scroll to position [1, 2]
type textarea "Sigma Delta Tau"
type input "0.50"
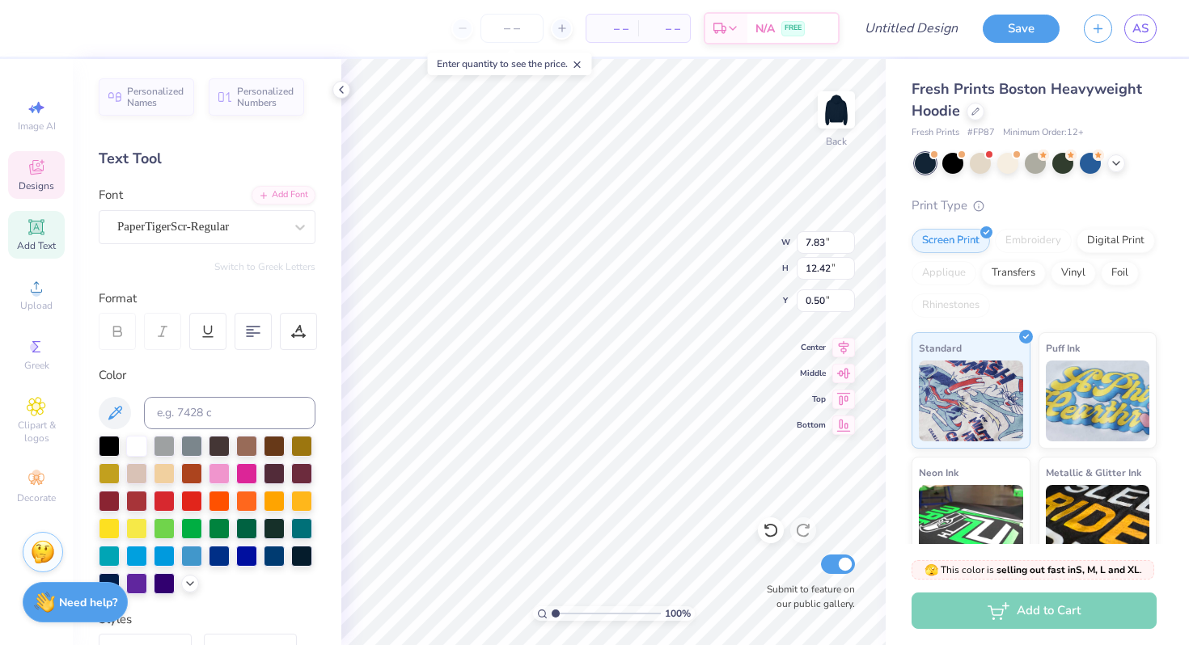
type textarea "Sig"
type input "6.04"
type textarea "Delt"
type input "4.32"
type input "5.94"
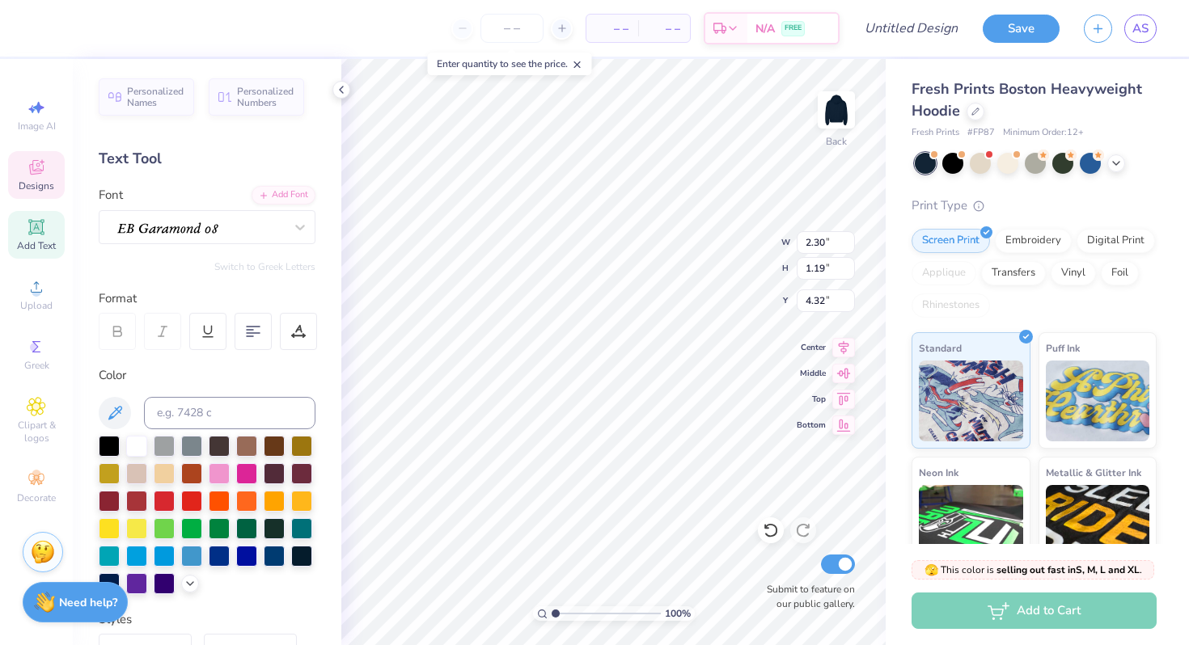
type input "2.64"
type input "6.03"
type input "2.72"
click at [32, 172] on icon at bounding box center [36, 169] width 13 height 11
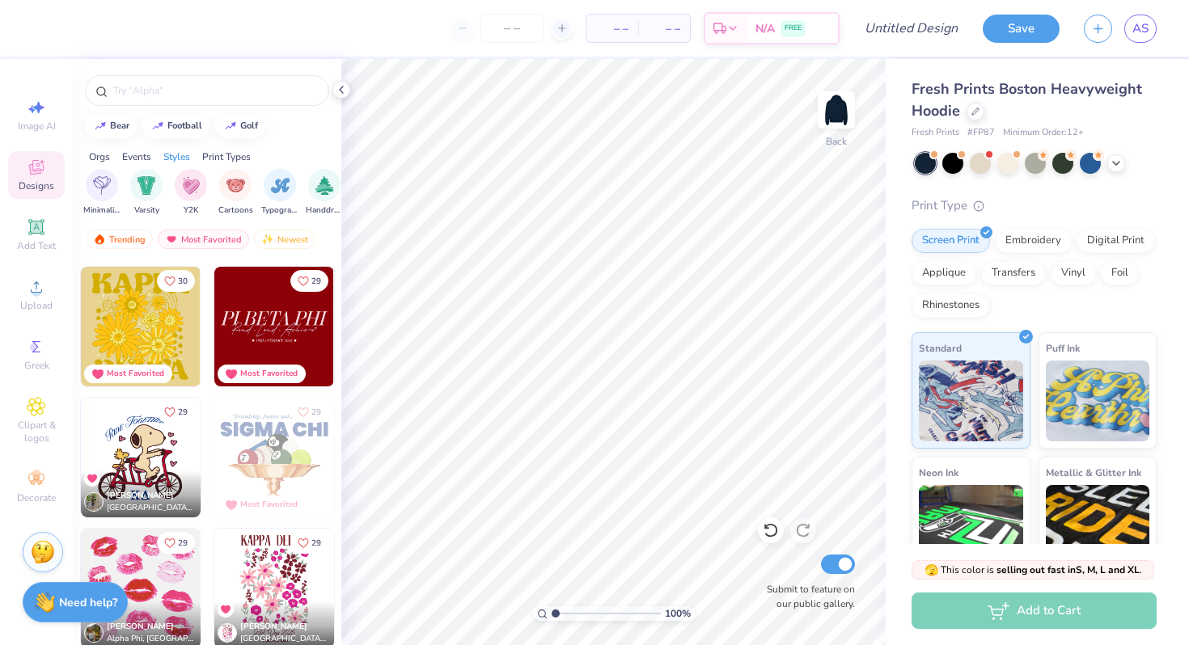
scroll to position [0, 928]
click at [215, 179] on div "Classic Minimalist Varsity Y2K Cartoons Typography Handdrawn Grunge 60s & 70s 8…" at bounding box center [229, 193] width 451 height 48
click at [247, 179] on img "filter for Typography" at bounding box center [243, 184] width 19 height 19
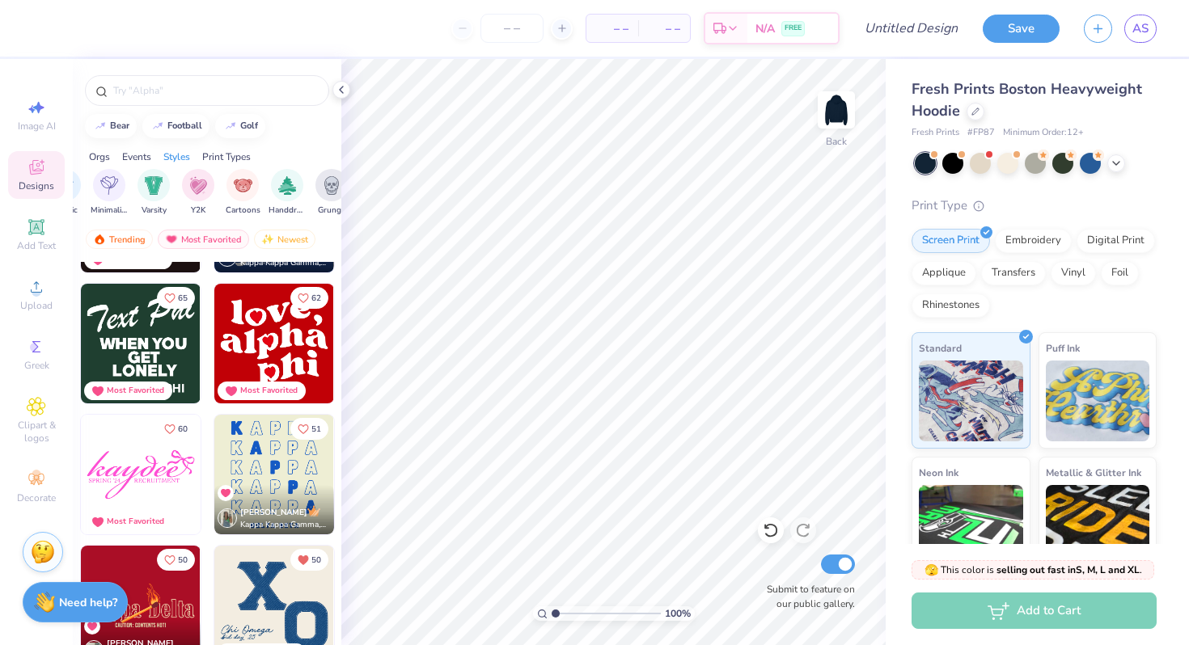
scroll to position [371, 0]
click at [150, 346] on img at bounding box center [141, 345] width 120 height 120
